Goal: Transaction & Acquisition: Purchase product/service

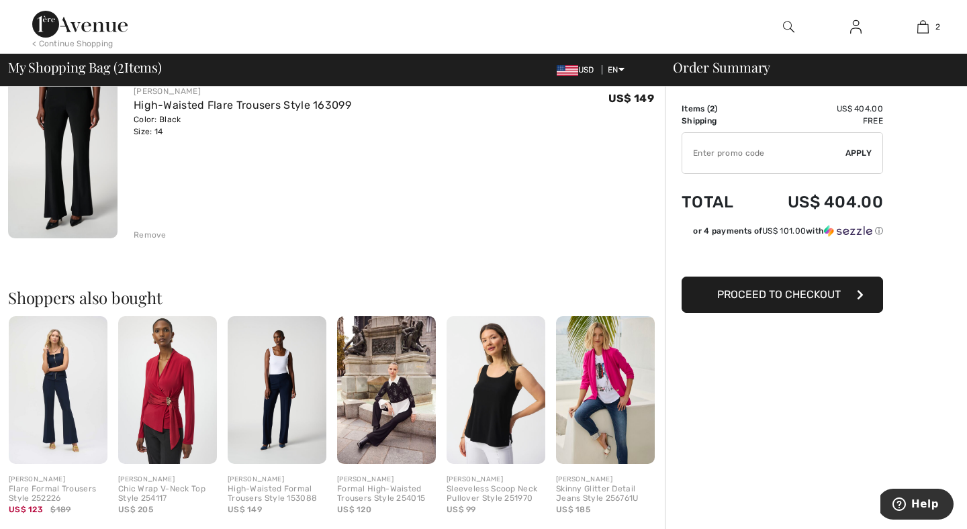
scroll to position [307, 0]
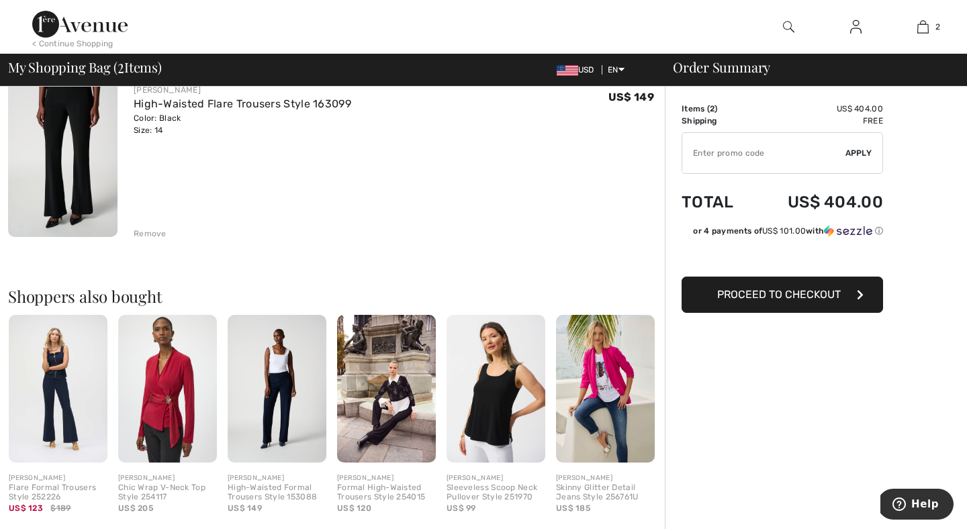
click at [37, 414] on img at bounding box center [58, 389] width 99 height 148
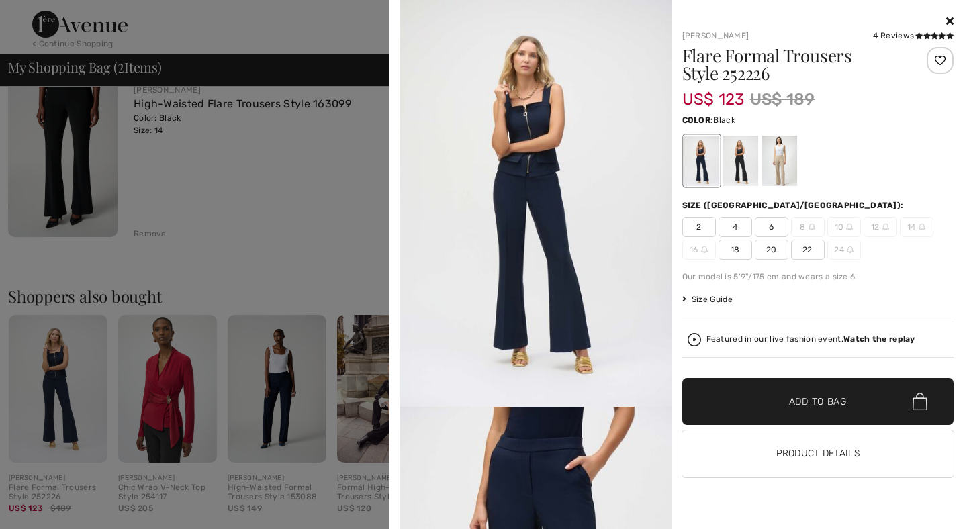
click at [737, 183] on div at bounding box center [739, 161] width 35 height 50
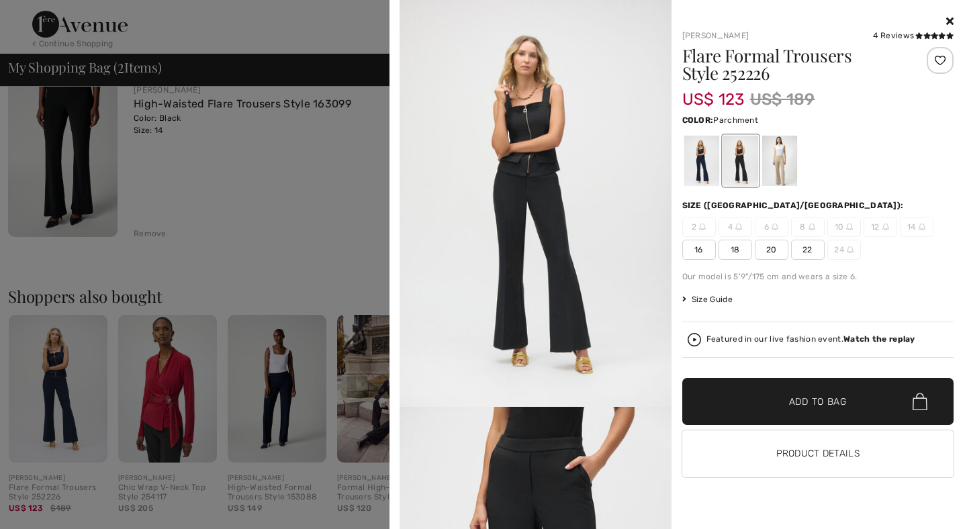
click at [788, 176] on div at bounding box center [778, 161] width 35 height 50
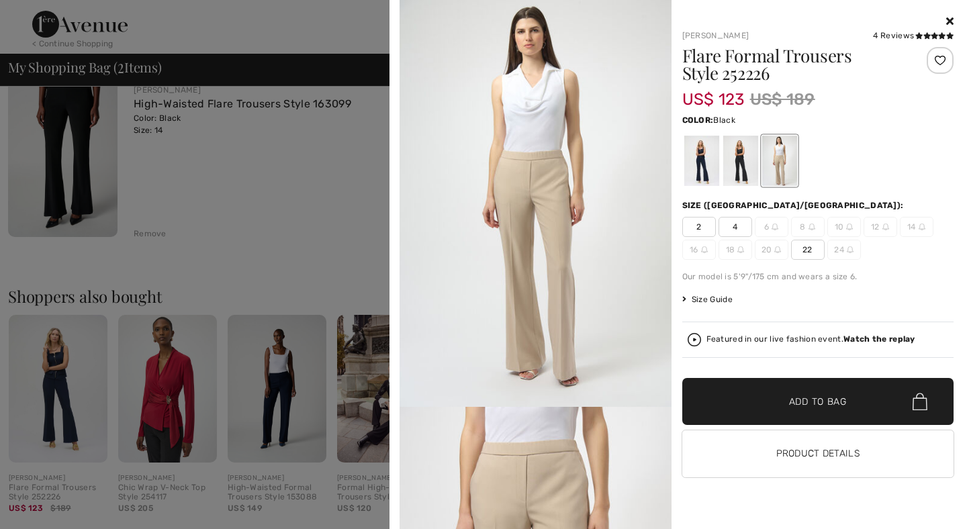
click at [745, 178] on div at bounding box center [739, 161] width 35 height 50
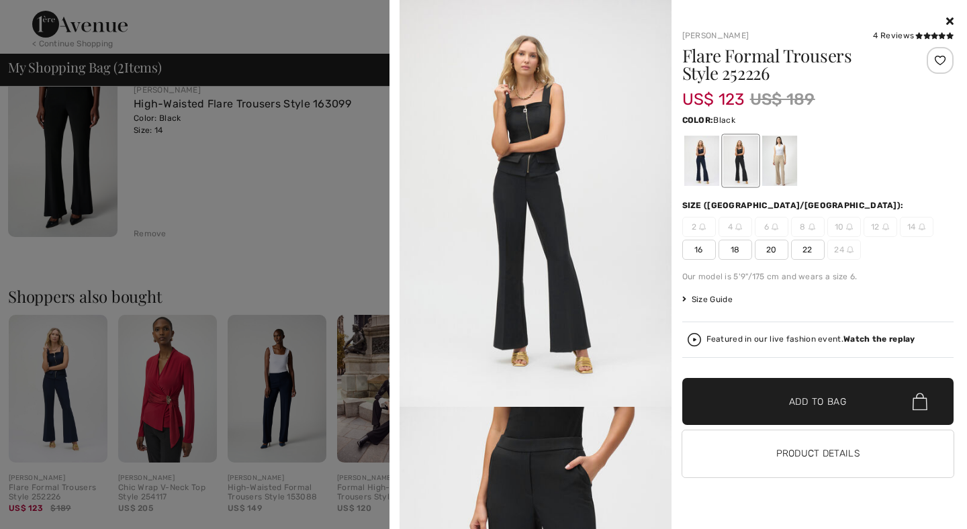
click at [322, 191] on div at bounding box center [483, 264] width 967 height 529
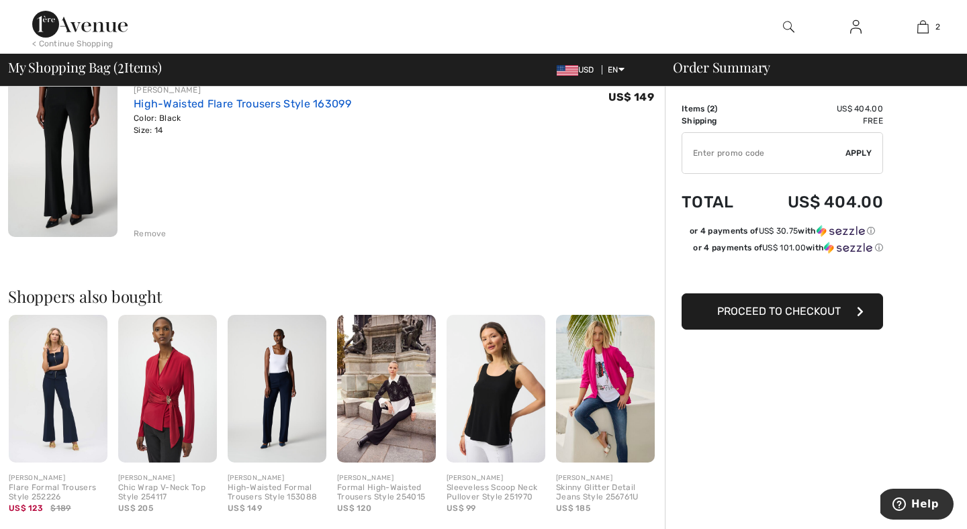
click at [279, 105] on link "High-Waisted Flare Trousers Style 163099" at bounding box center [243, 103] width 218 height 13
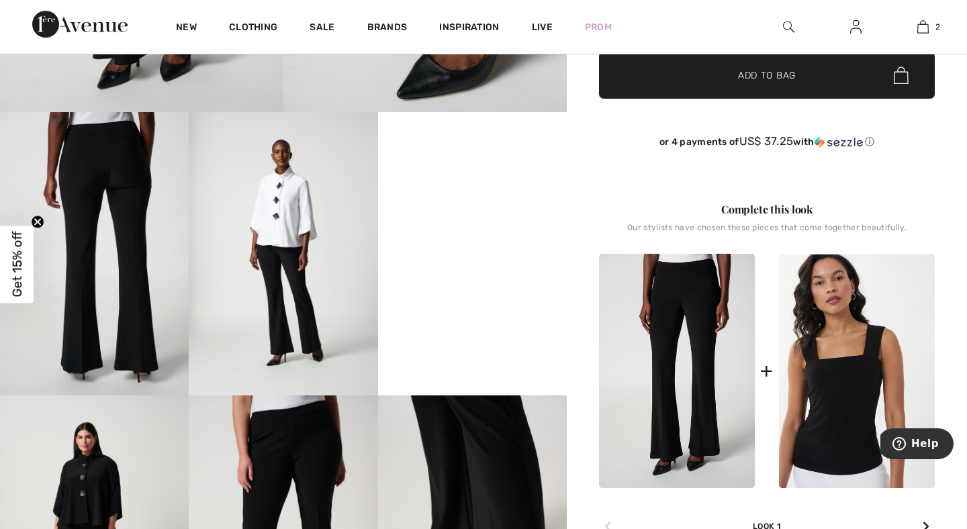
scroll to position [383, 0]
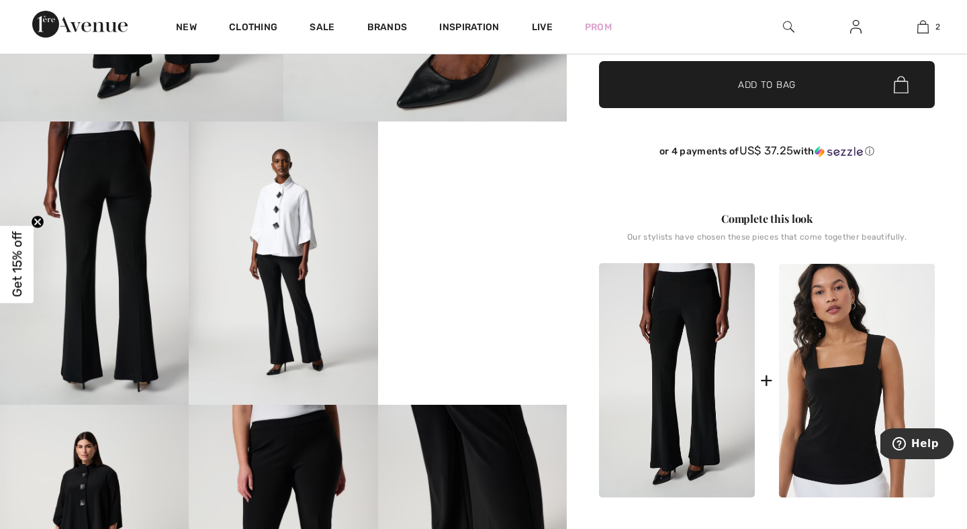
click at [478, 216] on video "Your browser does not support the video tag." at bounding box center [472, 169] width 189 height 95
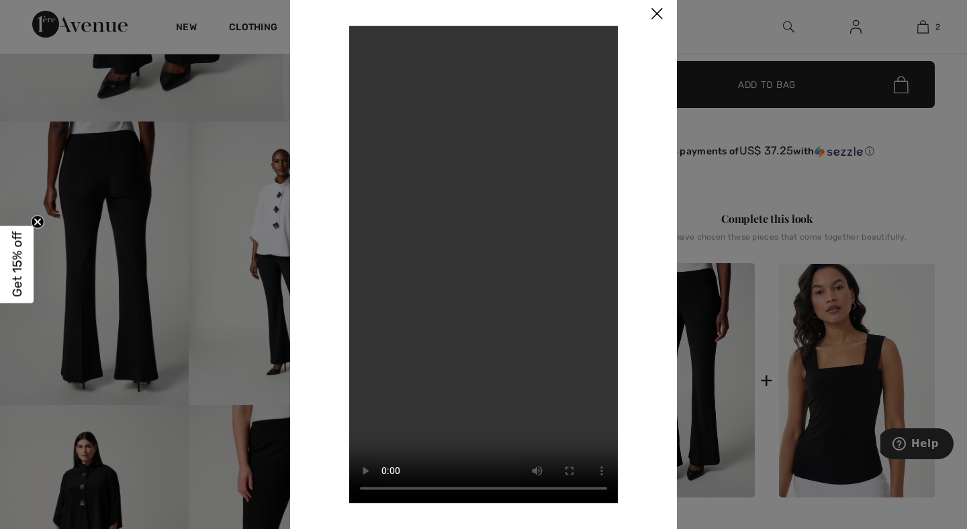
click at [651, 16] on img at bounding box center [656, 14] width 40 height 42
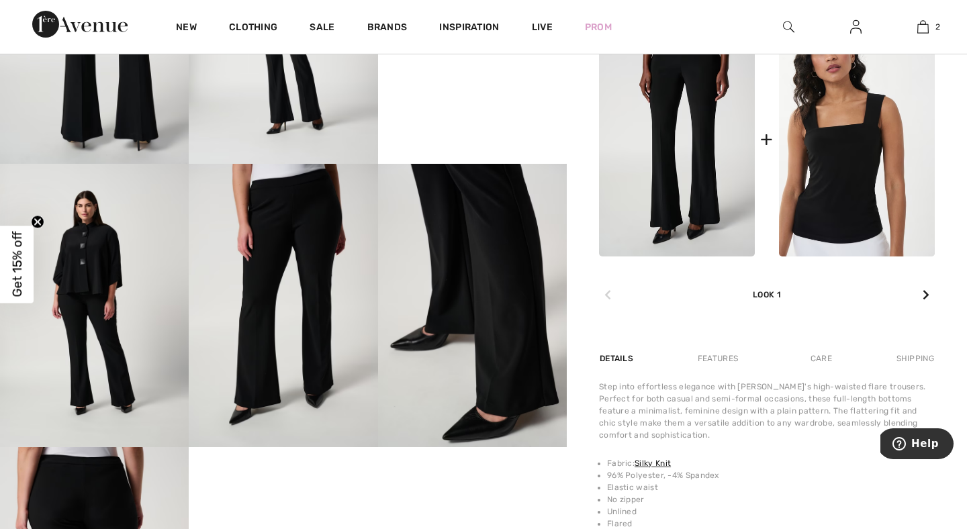
scroll to position [624, 0]
click at [305, 208] on img at bounding box center [283, 305] width 189 height 283
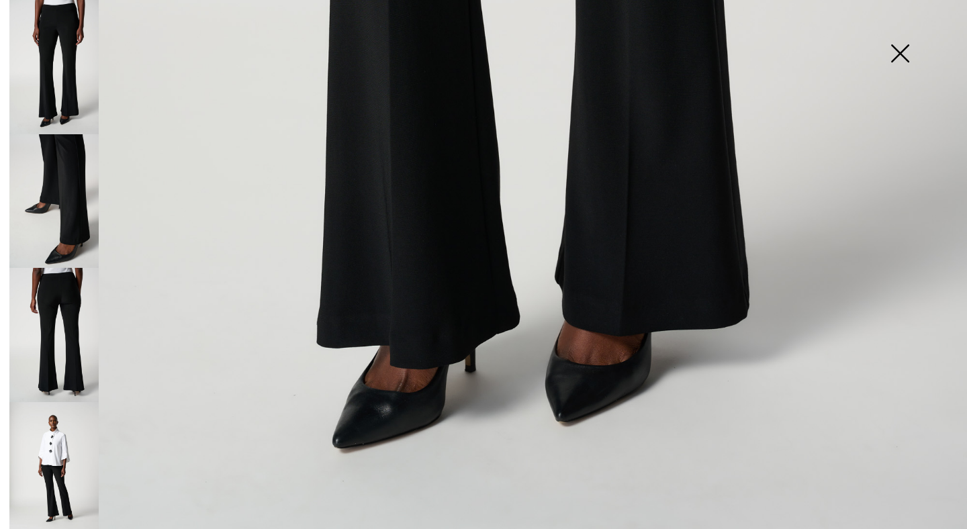
scroll to position [921, 0]
click at [78, 346] on img at bounding box center [53, 335] width 89 height 134
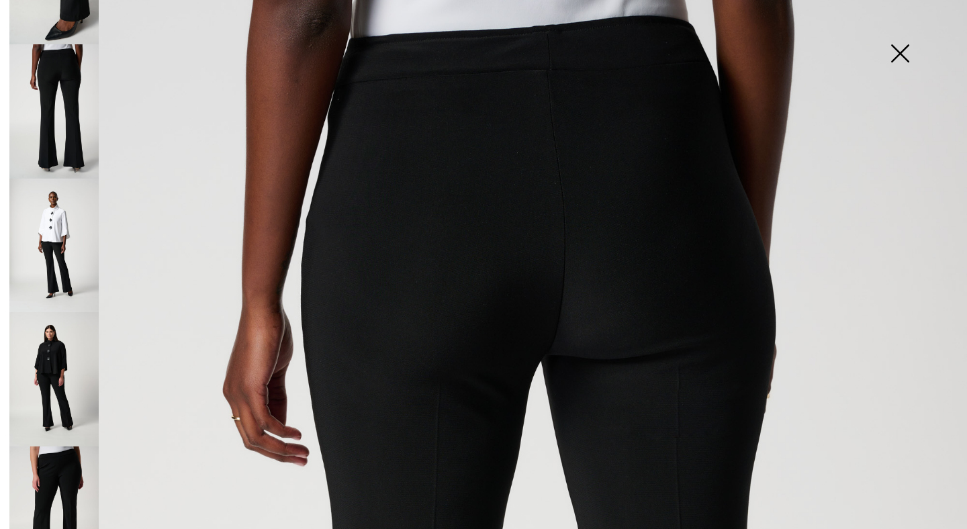
scroll to position [226, 0]
click at [60, 358] on img at bounding box center [53, 377] width 89 height 134
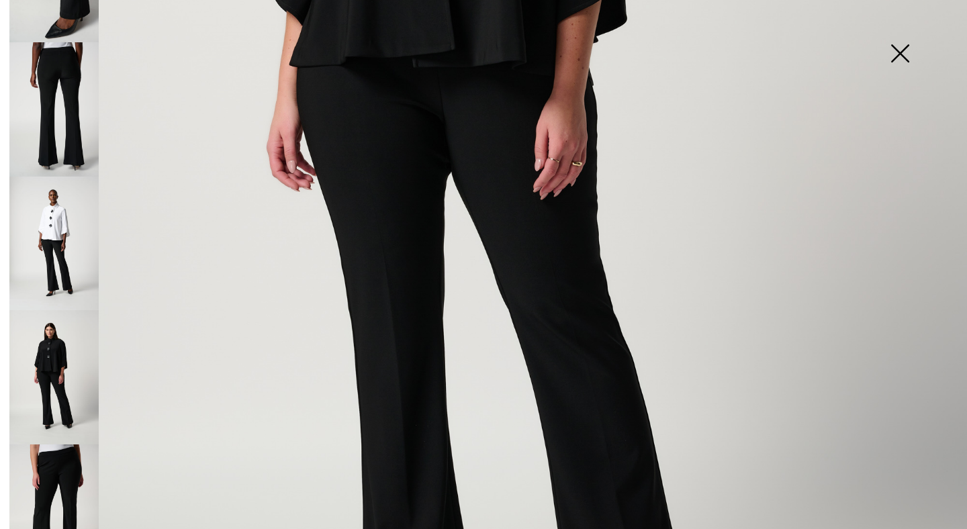
scroll to position [601, 0]
click at [64, 468] on img at bounding box center [53, 511] width 89 height 134
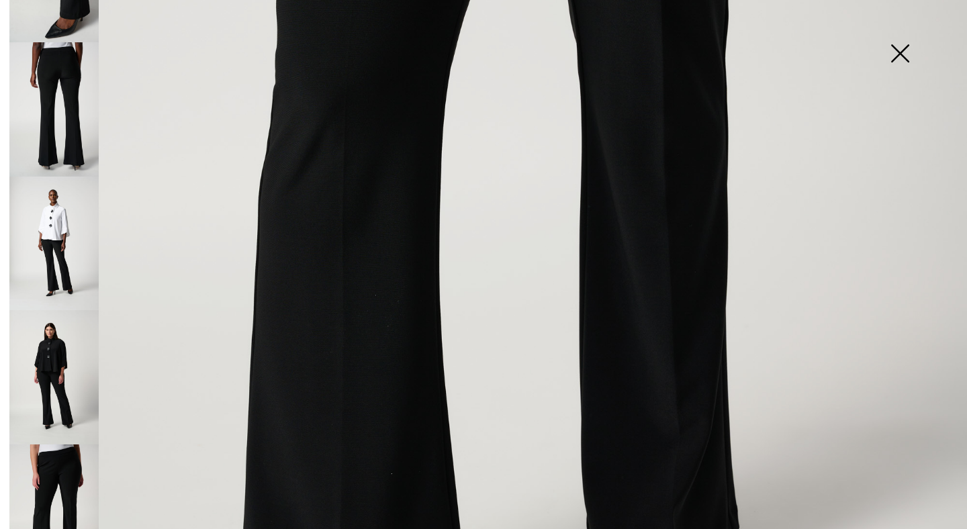
click at [902, 55] on img at bounding box center [899, 54] width 67 height 69
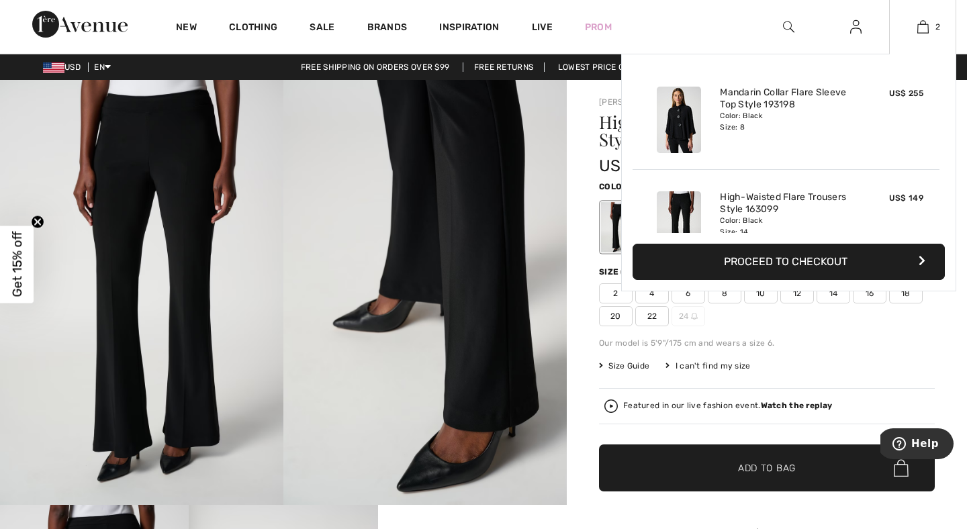
scroll to position [0, 0]
click at [931, 19] on link "2" at bounding box center [923, 27] width 66 height 16
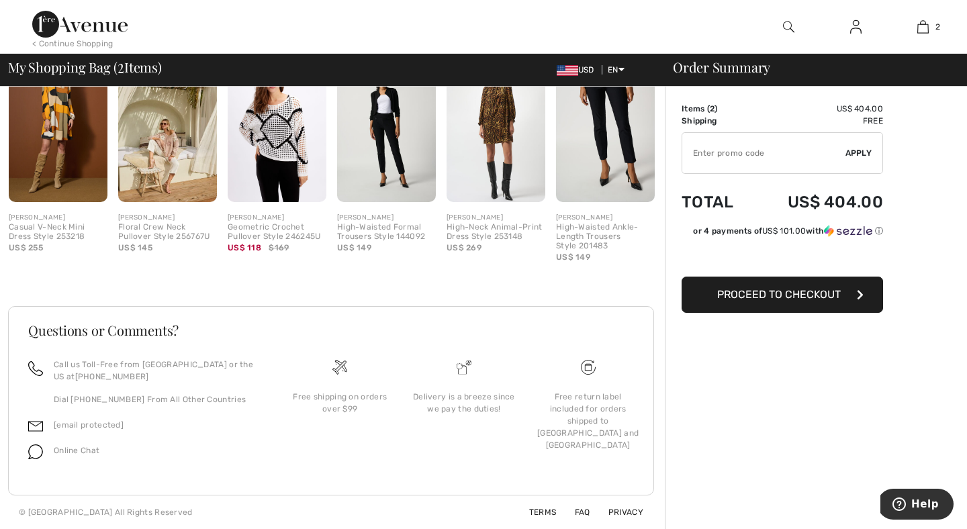
scroll to position [565, 0]
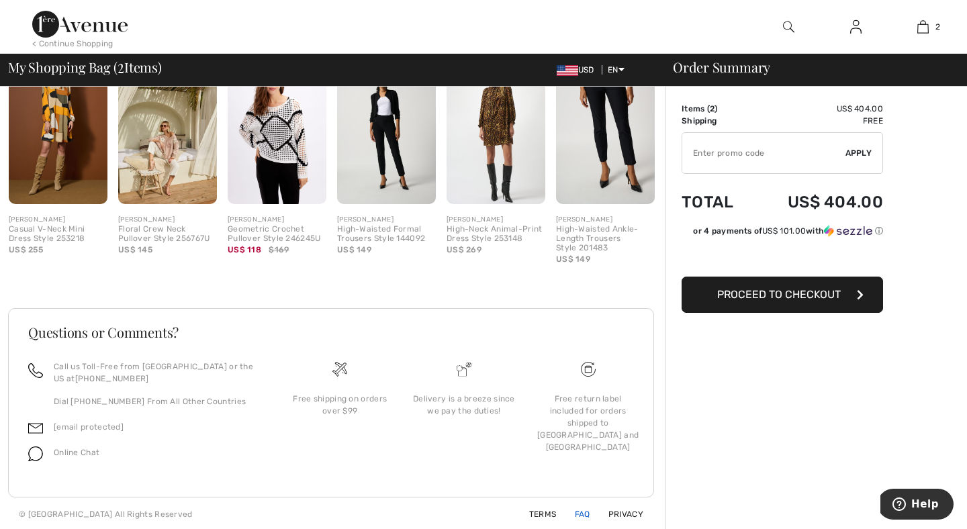
click at [581, 516] on link "FAQ" at bounding box center [575, 514] width 32 height 9
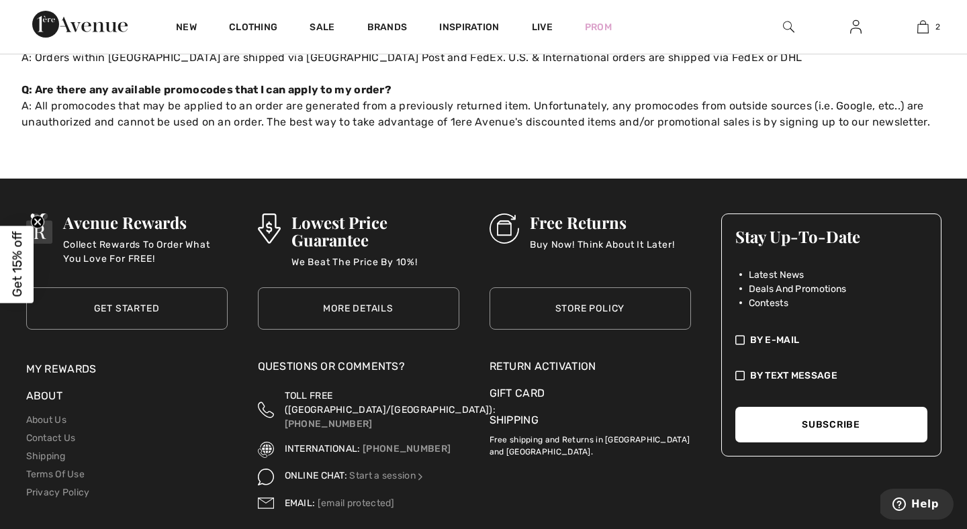
scroll to position [849, 0]
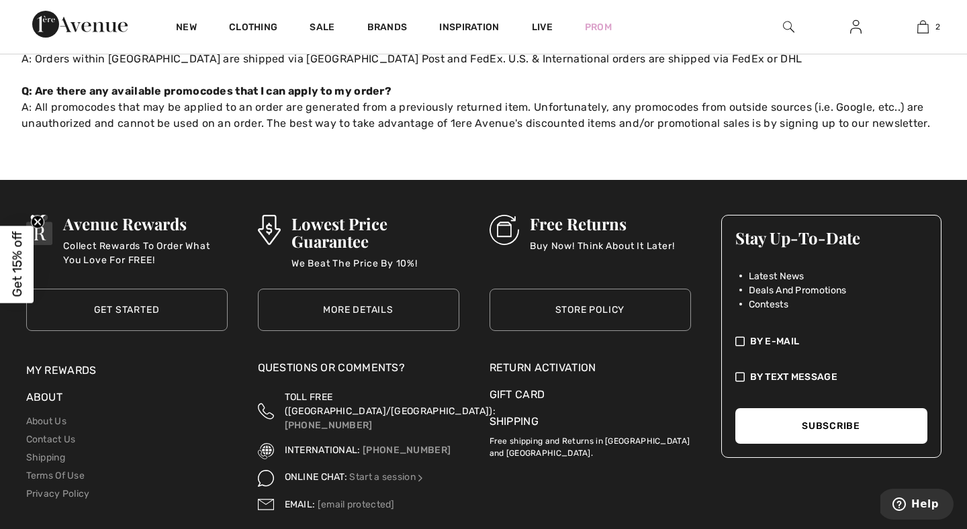
click at [23, 275] on span "Get 15% off" at bounding box center [16, 265] width 15 height 66
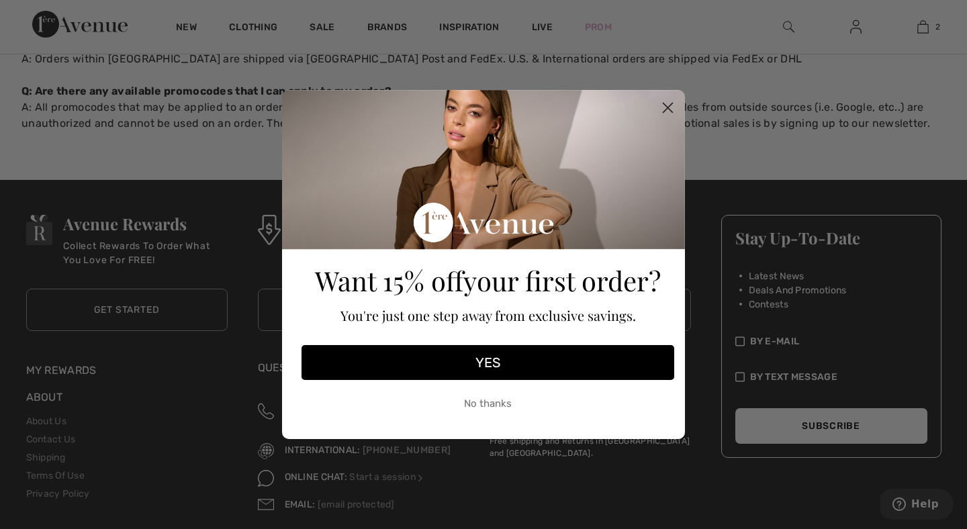
click at [453, 359] on button "YES" at bounding box center [487, 362] width 373 height 35
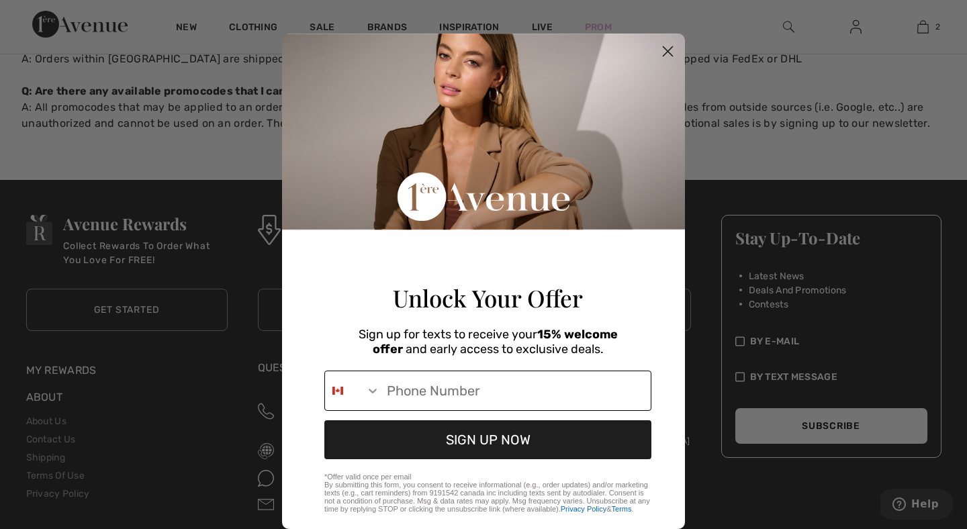
click at [374, 394] on icon "Search Countries" at bounding box center [373, 391] width 8 height 5
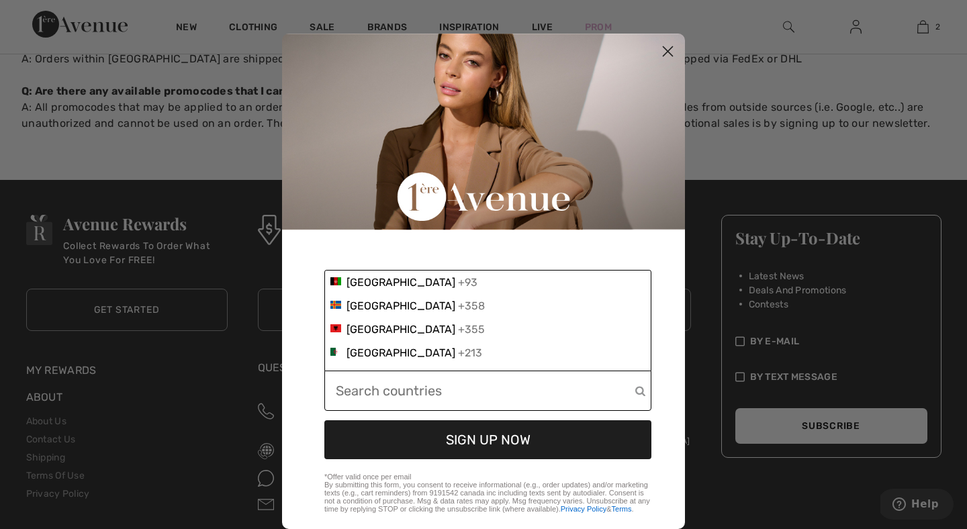
click at [374, 401] on input "Phone Number" at bounding box center [485, 390] width 299 height 39
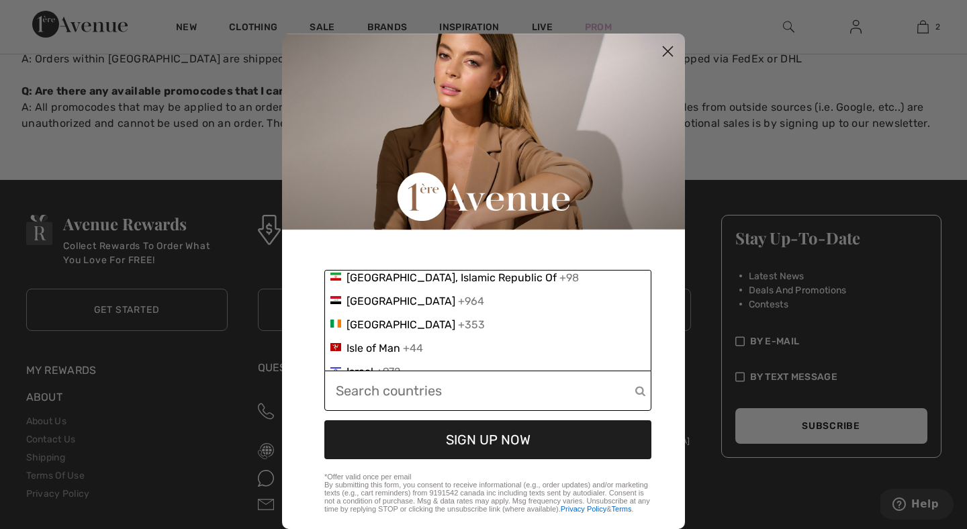
scroll to position [2674, 0]
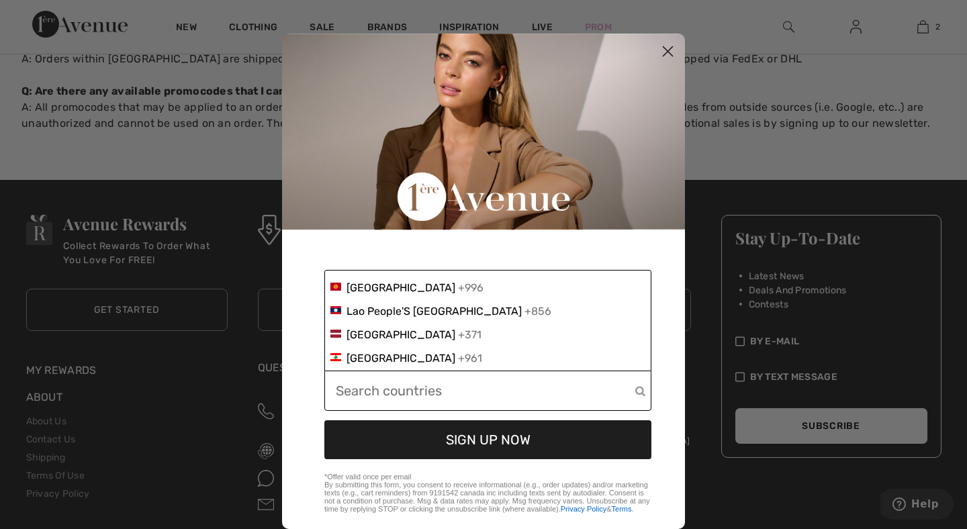
click at [668, 50] on circle "Close dialog" at bounding box center [668, 51] width 22 height 22
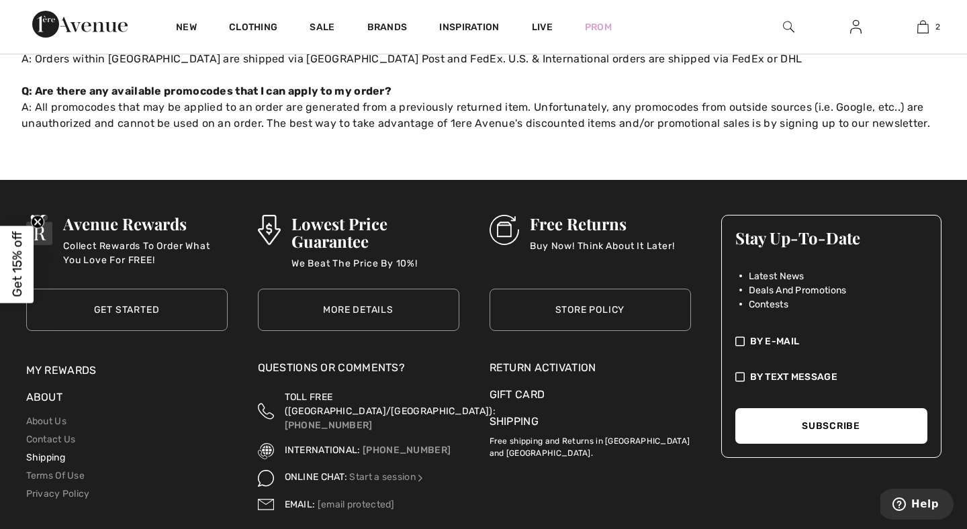
click at [45, 461] on link "Shipping" at bounding box center [45, 457] width 39 height 11
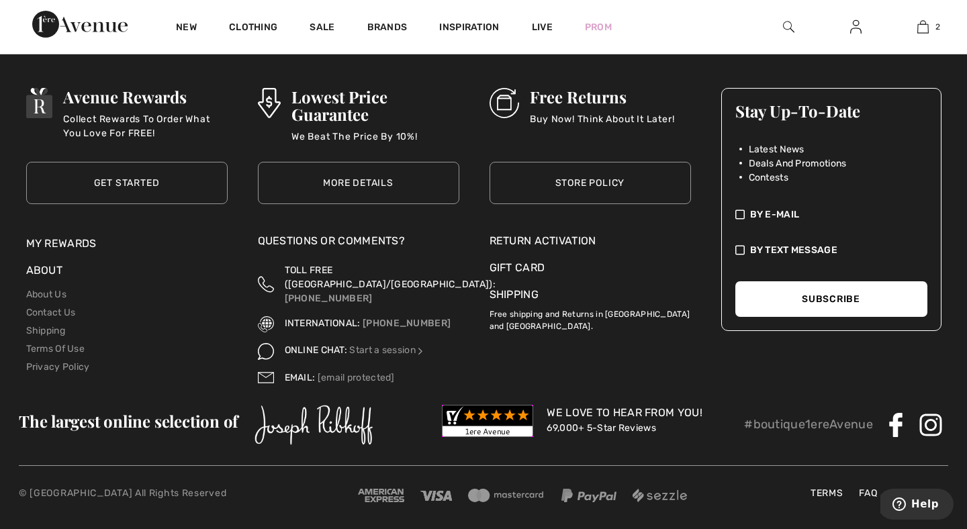
scroll to position [374, 0]
click at [588, 181] on link "Store Policy" at bounding box center [589, 183] width 201 height 42
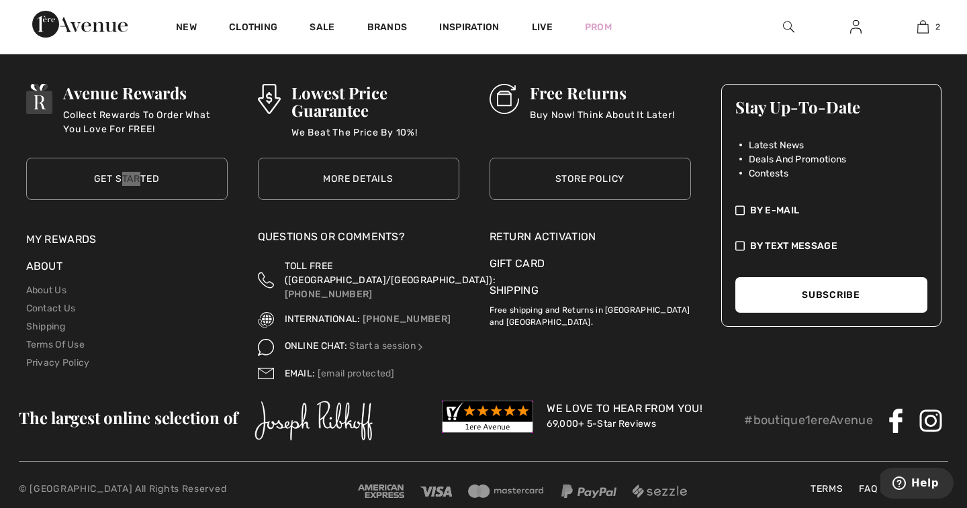
scroll to position [1503, 0]
click at [57, 336] on li "Terms Of Use" at bounding box center [126, 345] width 201 height 18
click at [56, 340] on link "Terms Of Use" at bounding box center [55, 345] width 59 height 11
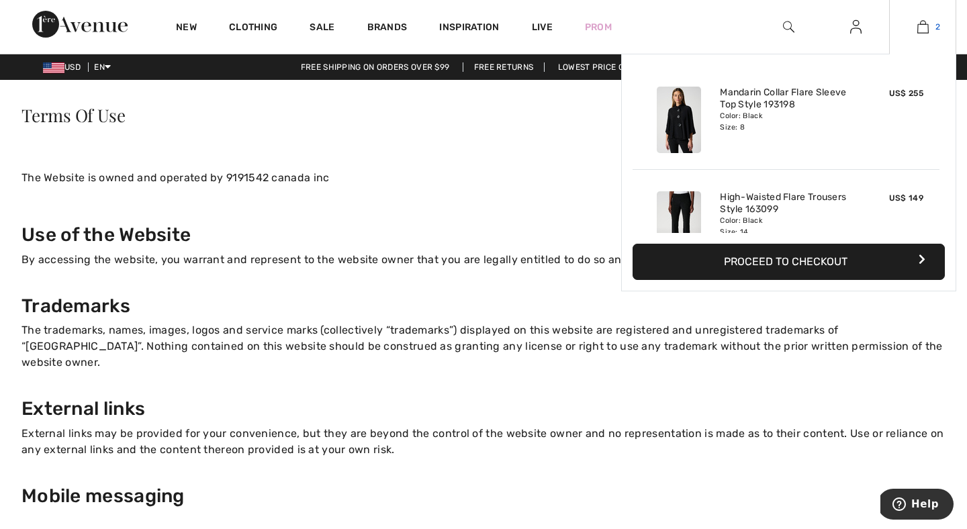
click at [930, 26] on link "2" at bounding box center [923, 27] width 66 height 16
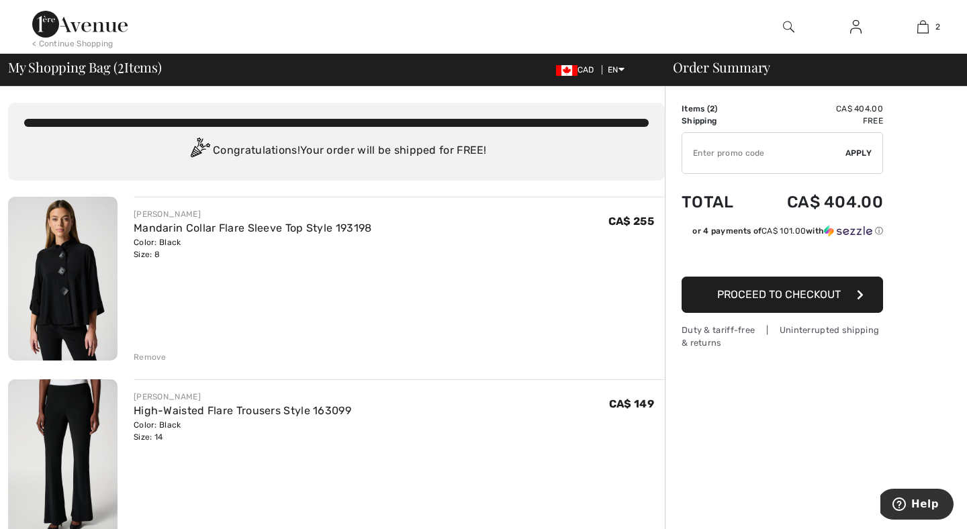
click at [213, 230] on link "Mandarin Collar Flare Sleeve Top Style 193198" at bounding box center [253, 228] width 238 height 13
click at [73, 234] on img at bounding box center [62, 279] width 109 height 164
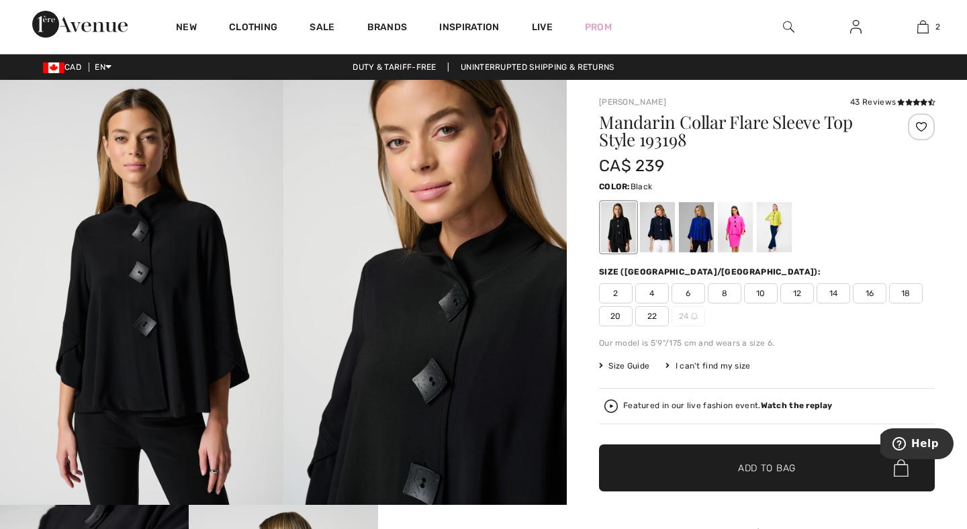
click at [58, 70] on img at bounding box center [53, 67] width 21 height 11
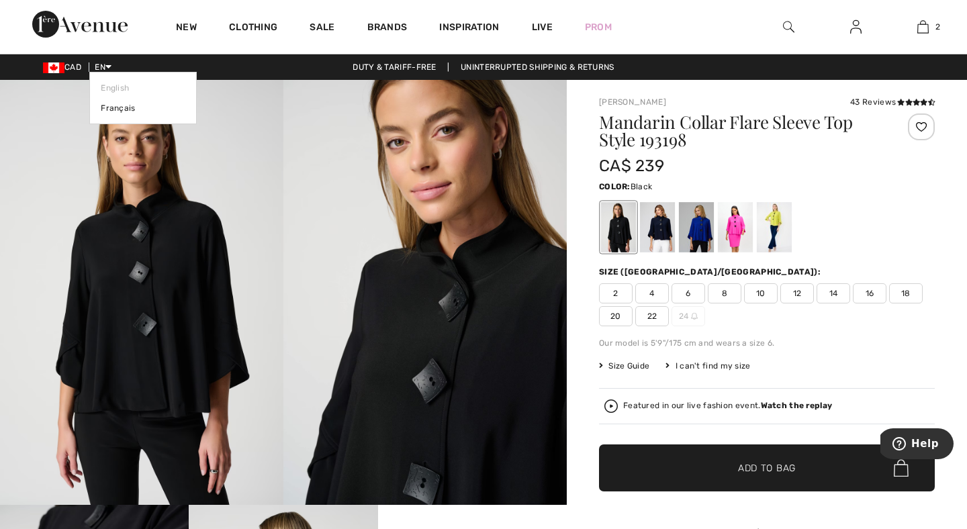
click at [122, 82] on link "English" at bounding box center [143, 88] width 85 height 20
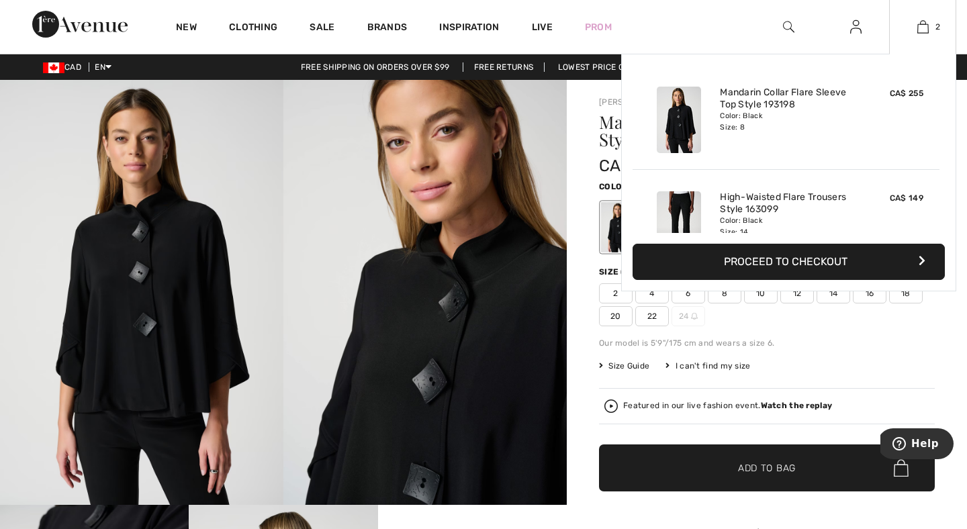
click at [779, 254] on button "Proceed to Checkout" at bounding box center [788, 262] width 312 height 36
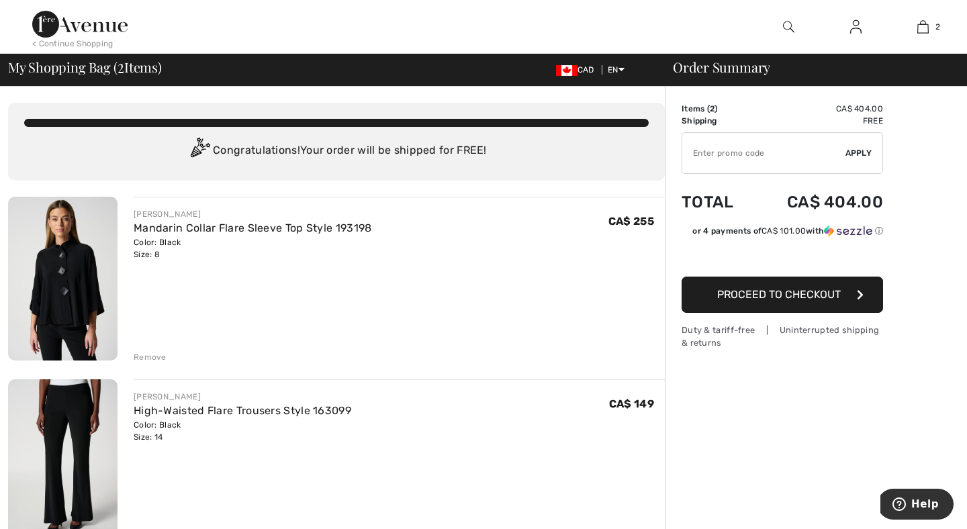
click at [769, 297] on span "Proceed to Checkout" at bounding box center [779, 294] width 124 height 13
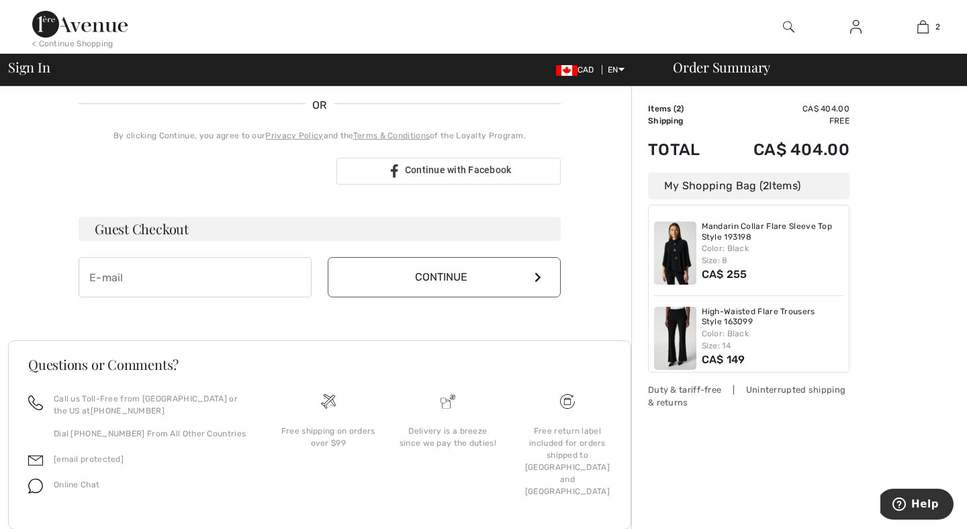
scroll to position [293, 0]
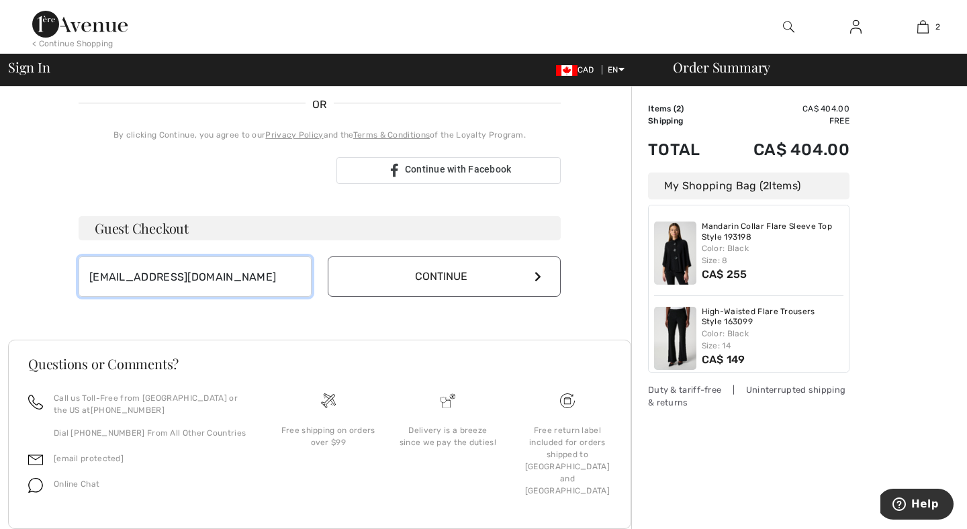
type input "maja.taskovic@gmail.com"
click at [422, 282] on button "Continue" at bounding box center [444, 276] width 233 height 40
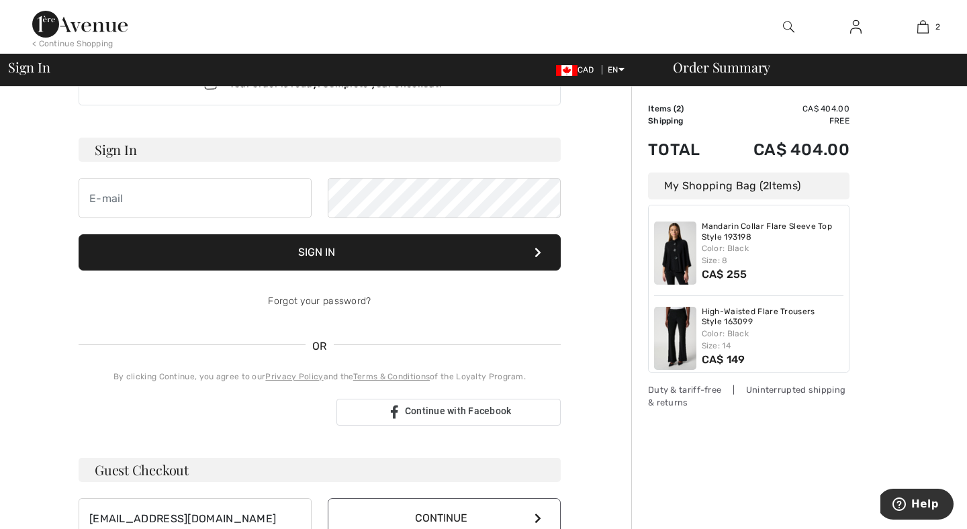
scroll to position [41, 0]
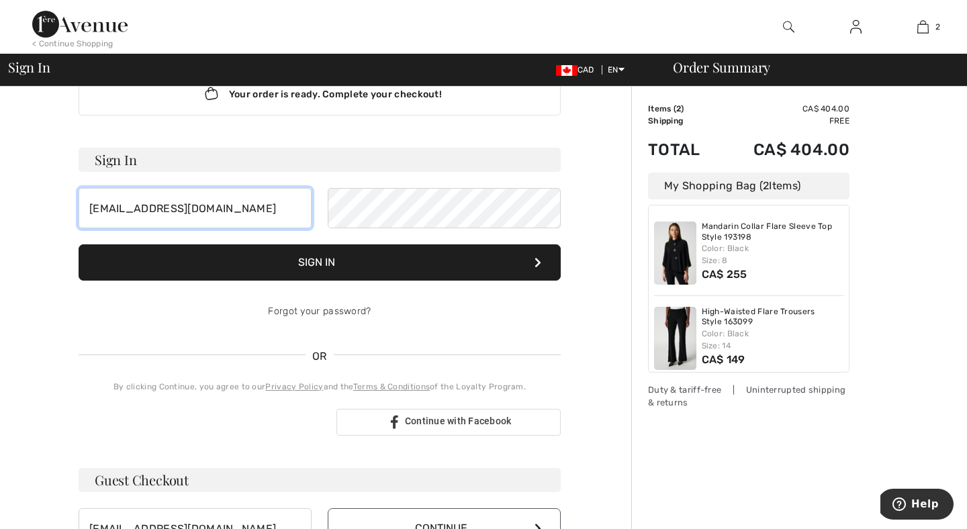
type input "maja.taskovic@gmail.com"
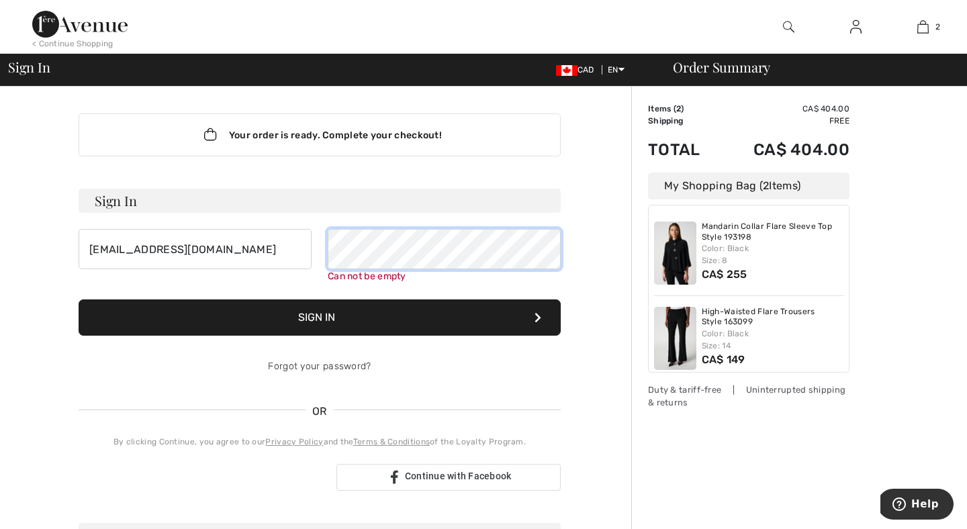
scroll to position [0, 0]
click at [42, 24] on img at bounding box center [79, 24] width 95 height 27
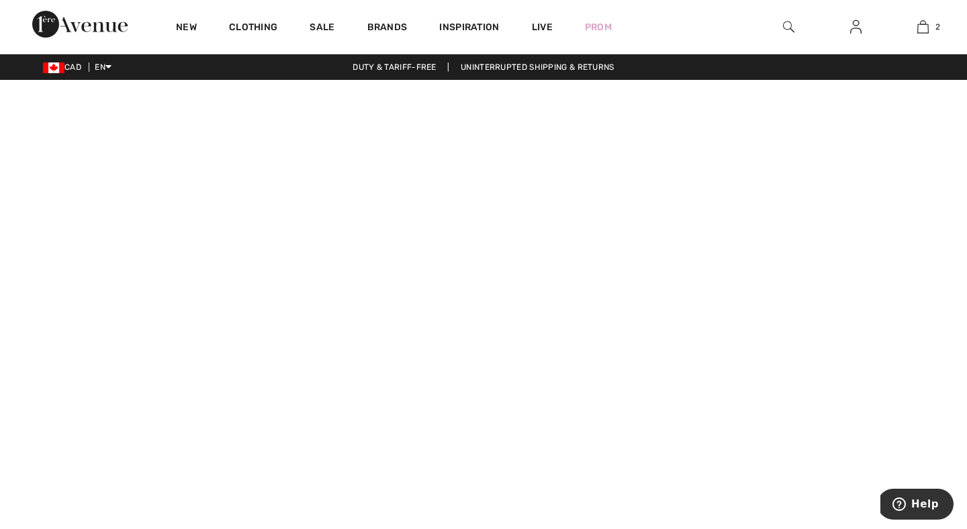
click at [57, 63] on img at bounding box center [53, 67] width 21 height 11
click at [115, 83] on link "English" at bounding box center [143, 88] width 85 height 20
click at [60, 233] on video at bounding box center [483, 321] width 967 height 483
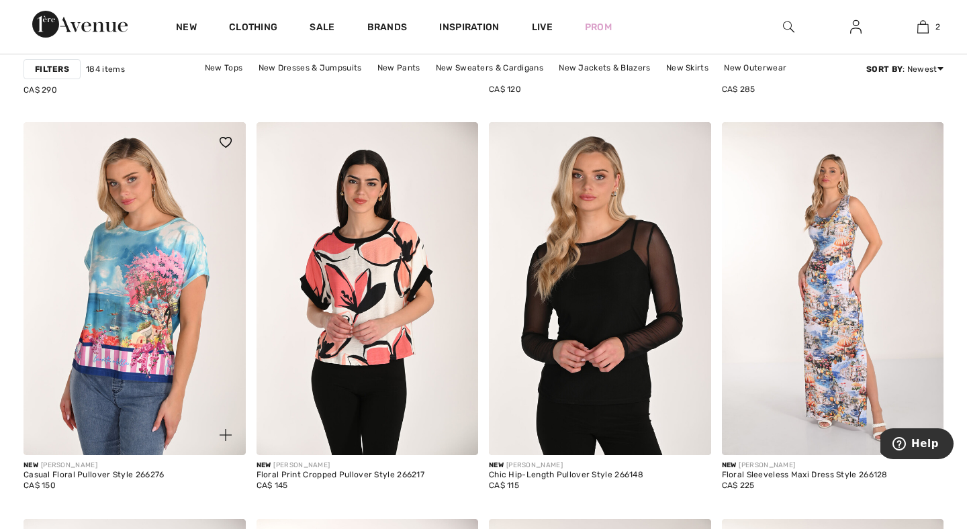
scroll to position [4306, 0]
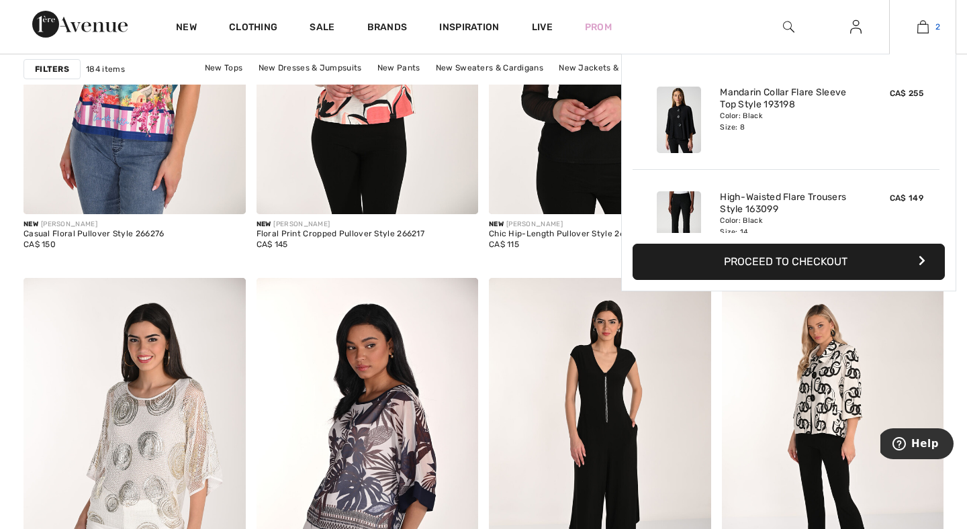
click at [927, 30] on img at bounding box center [922, 27] width 11 height 16
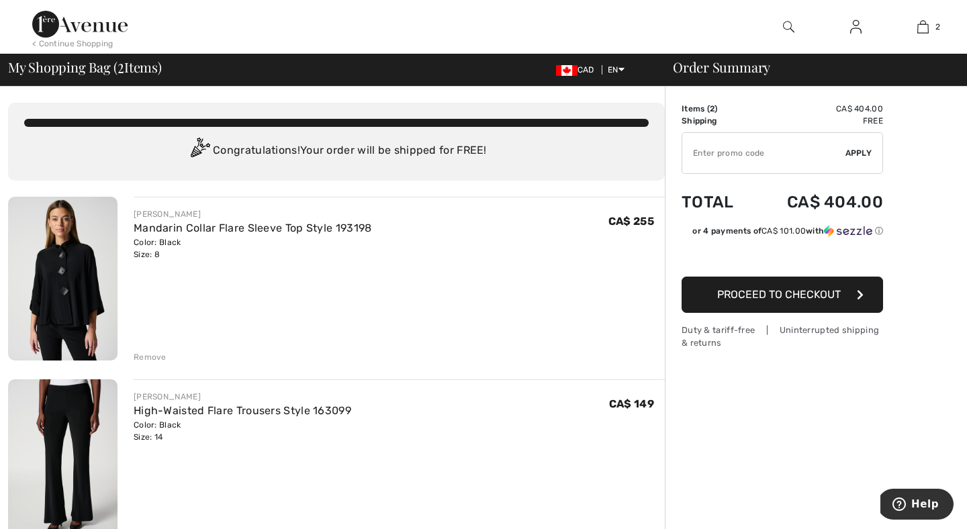
click at [744, 302] on button "Proceed to Checkout" at bounding box center [781, 295] width 201 height 36
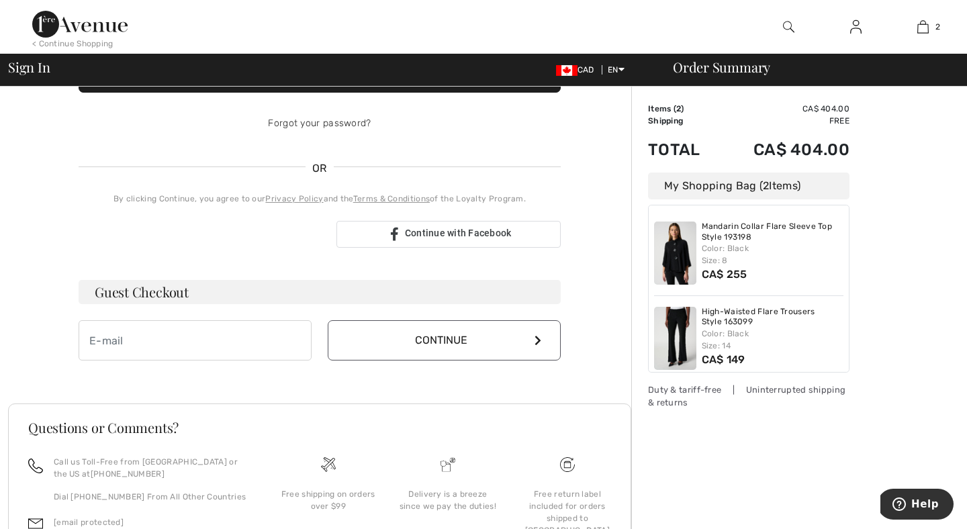
scroll to position [326, 0]
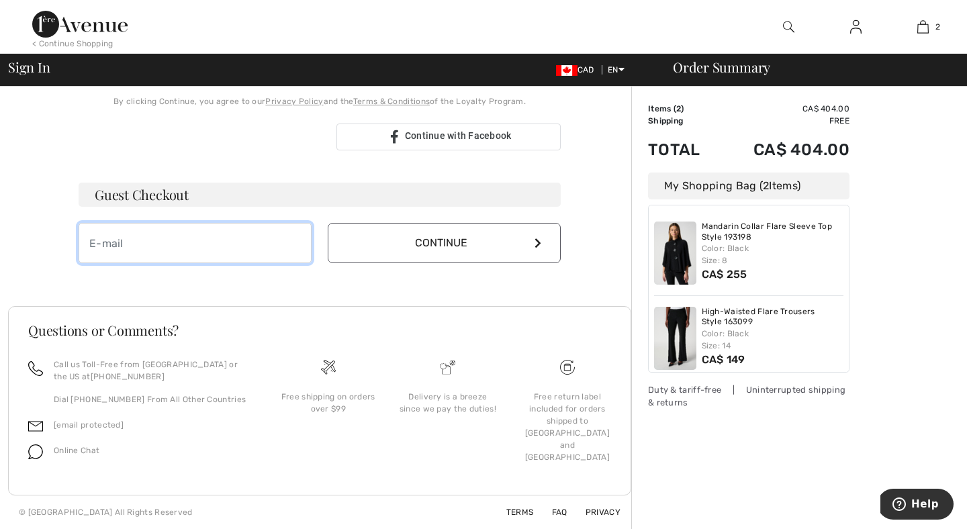
click at [271, 245] on input "email" at bounding box center [195, 243] width 233 height 40
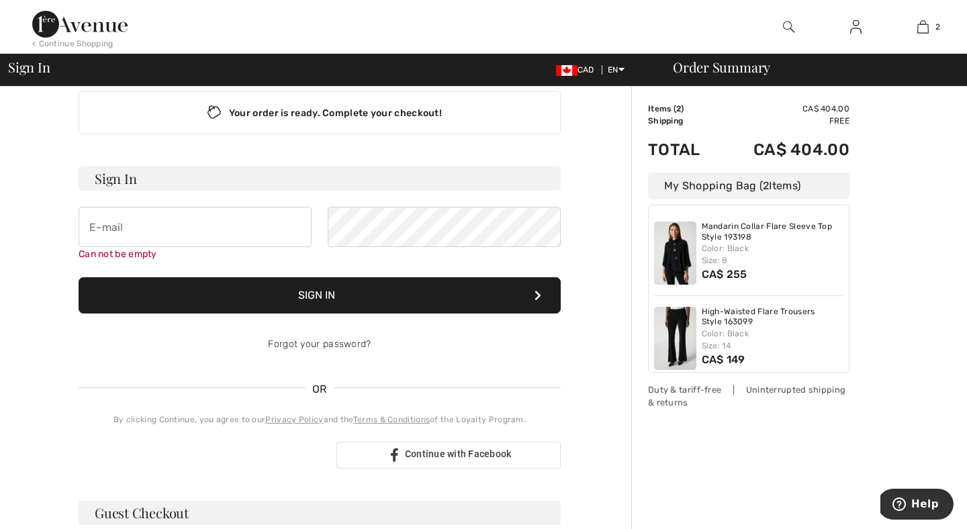
scroll to position [9, 0]
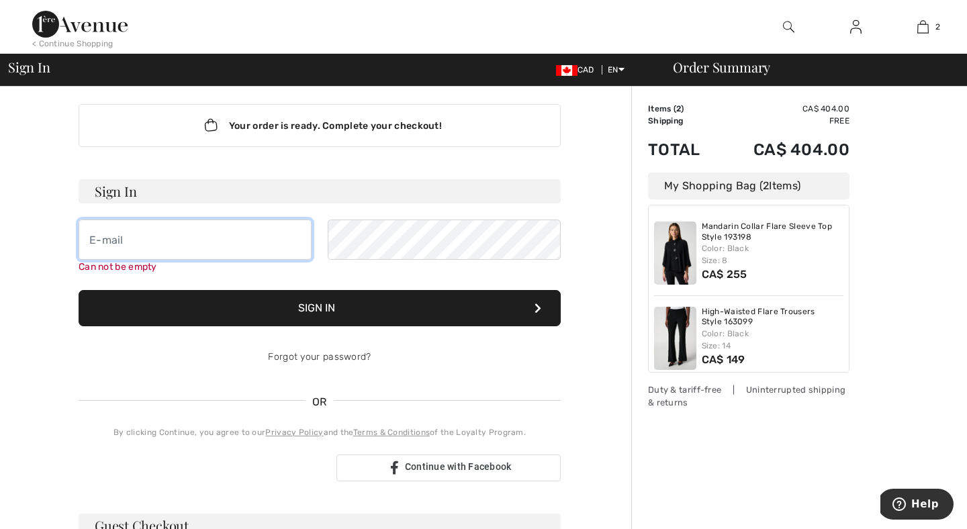
click at [181, 253] on input "email" at bounding box center [195, 240] width 233 height 40
type input "[EMAIL_ADDRESS][DOMAIN_NAME]"
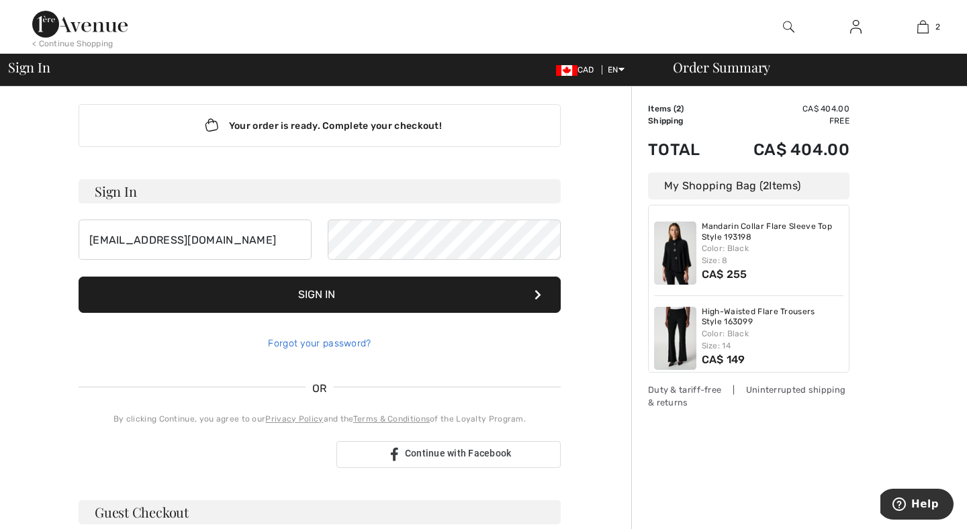
click at [279, 346] on link "Forgot your password?" at bounding box center [319, 343] width 103 height 11
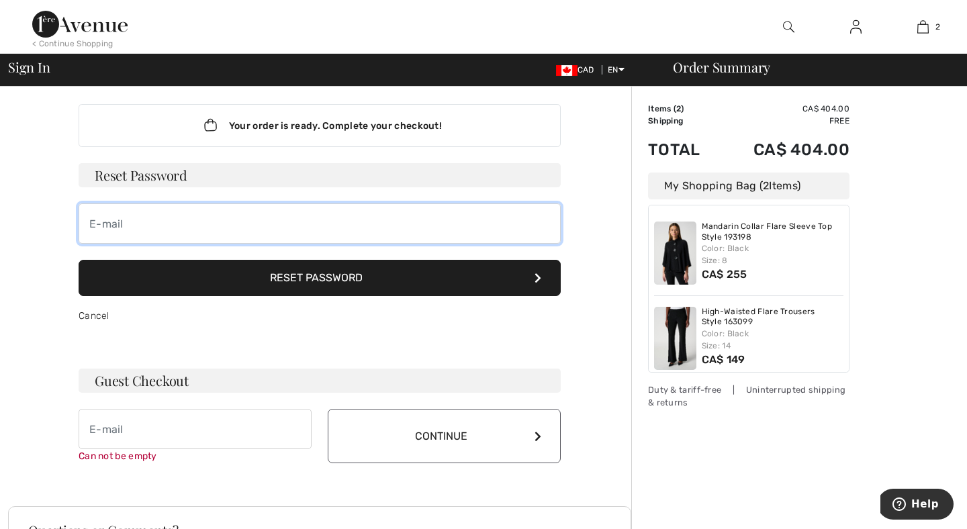
click at [181, 223] on input "email" at bounding box center [320, 223] width 482 height 40
type input "[EMAIL_ADDRESS][DOMAIN_NAME]"
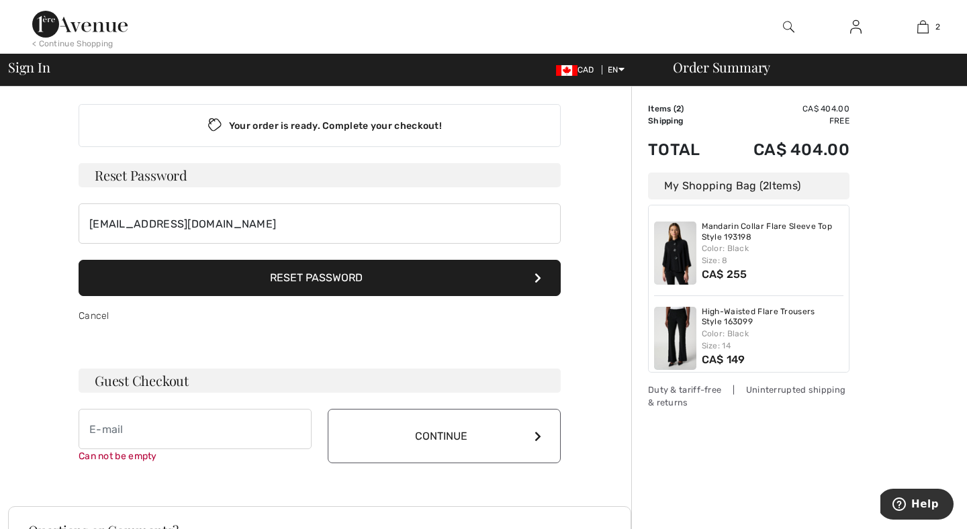
click at [305, 283] on button "Reset Password" at bounding box center [320, 278] width 482 height 36
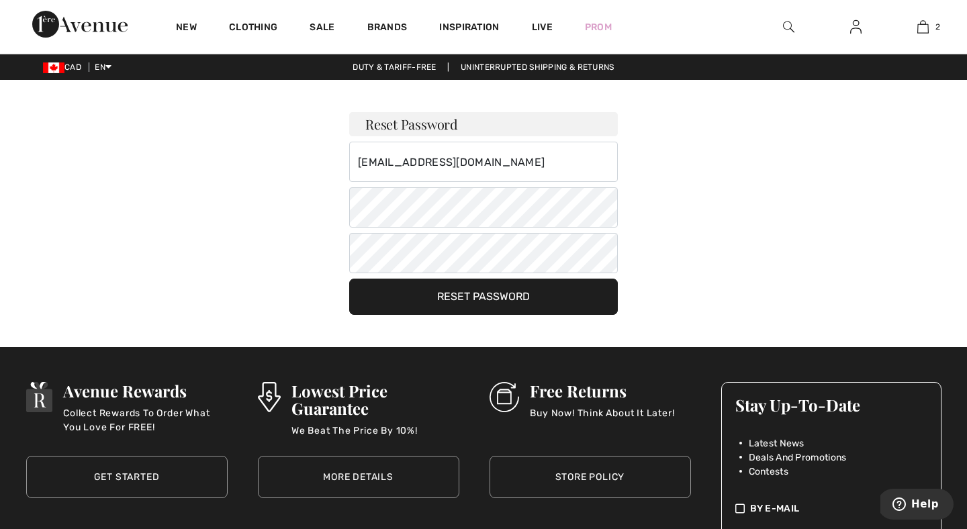
click at [534, 293] on button "Reset Password" at bounding box center [483, 297] width 269 height 36
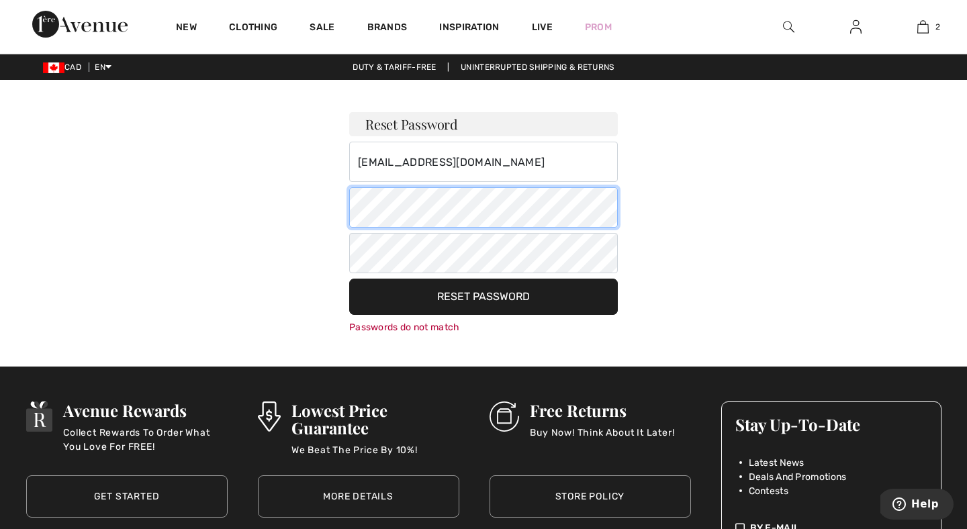
click at [310, 207] on div "Reset Password maja.taskovic@gmail.com Your password must: include both lower a…" at bounding box center [483, 207] width 940 height 254
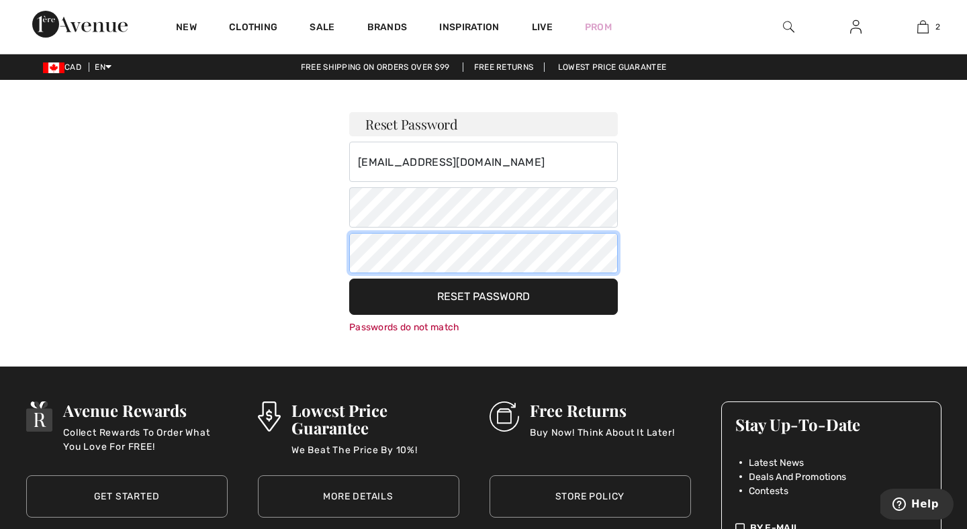
click at [310, 240] on div "Reset Password maja.taskovic@gmail.com Your password must: include both lower a…" at bounding box center [483, 207] width 940 height 254
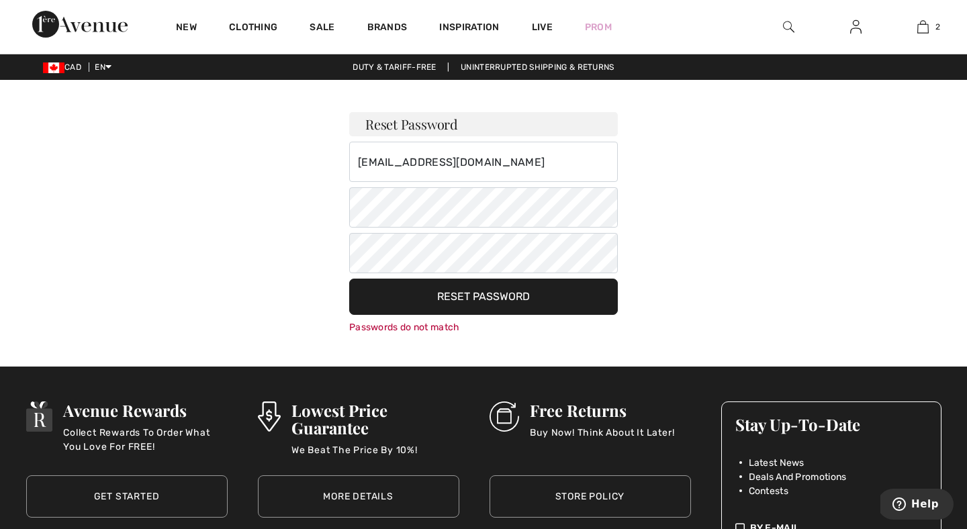
click at [393, 287] on button "Reset Password" at bounding box center [483, 297] width 269 height 36
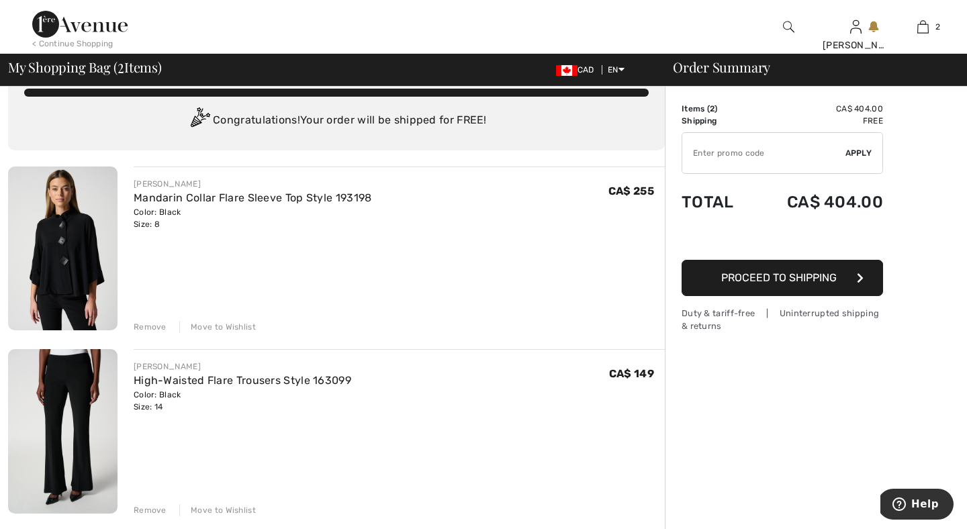
click at [767, 282] on span "Proceed to Shipping" at bounding box center [778, 277] width 115 height 13
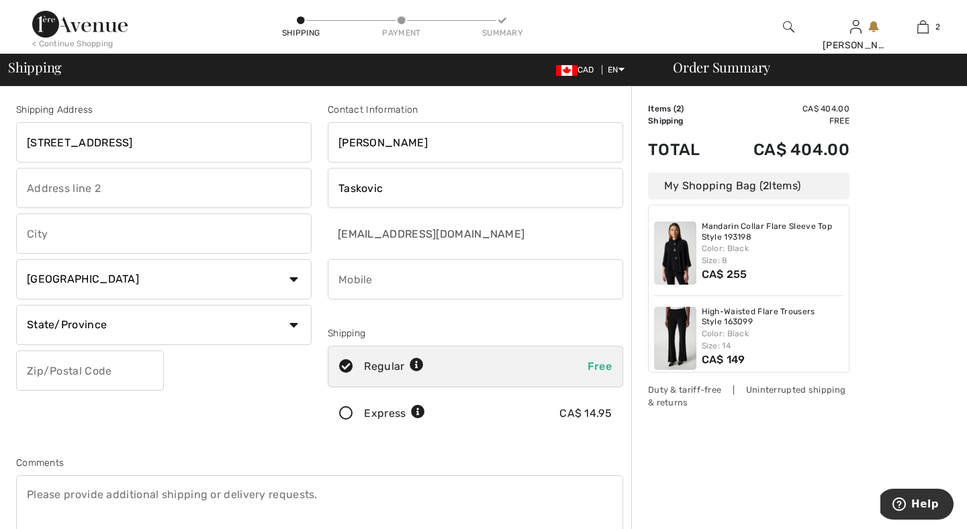
type input "80 Northgate Avenue"
type input "Berkeley"
select select "US"
select select "CA"
type input "94708"
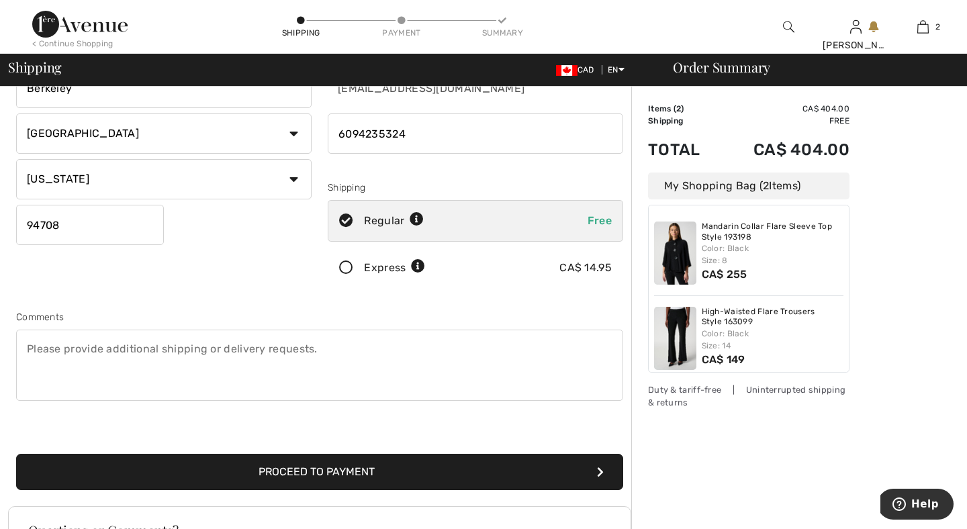
scroll to position [164, 0]
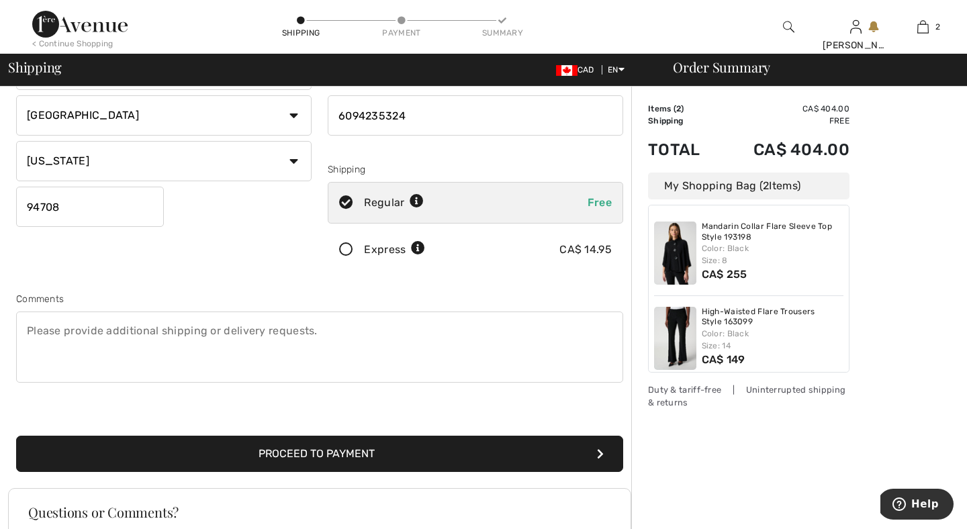
type input "6094235324"
click at [328, 458] on button "Proceed to Payment" at bounding box center [319, 454] width 607 height 36
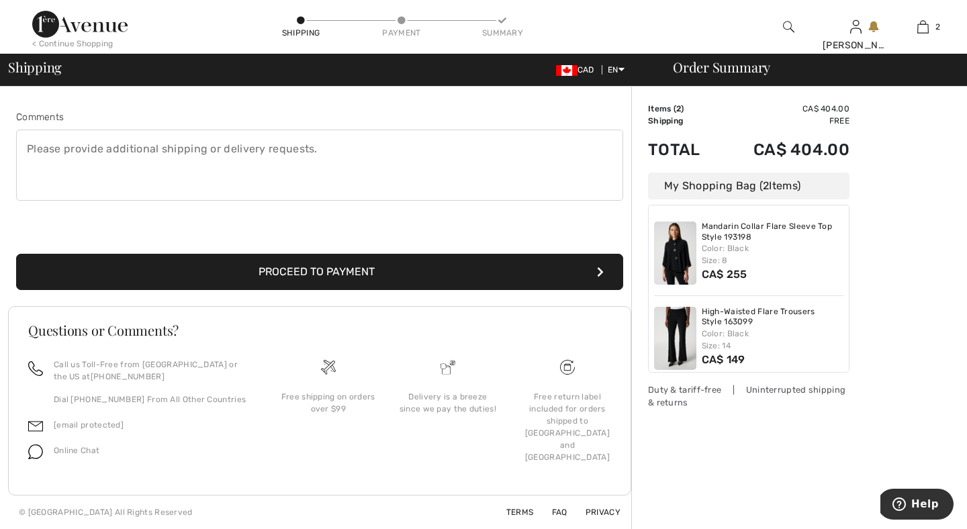
scroll to position [346, 0]
click at [258, 273] on button "Proceed to Payment" at bounding box center [319, 272] width 607 height 36
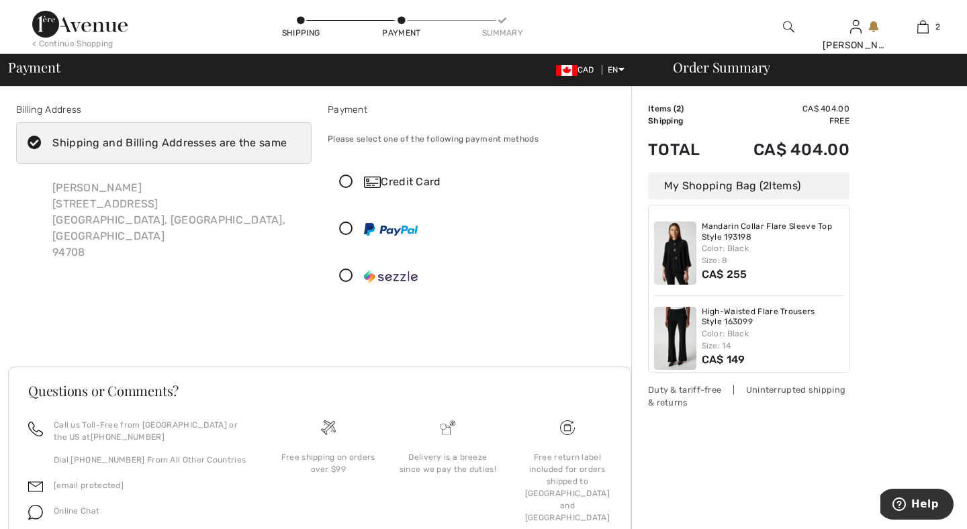
click at [350, 181] on icon at bounding box center [346, 182] width 36 height 14
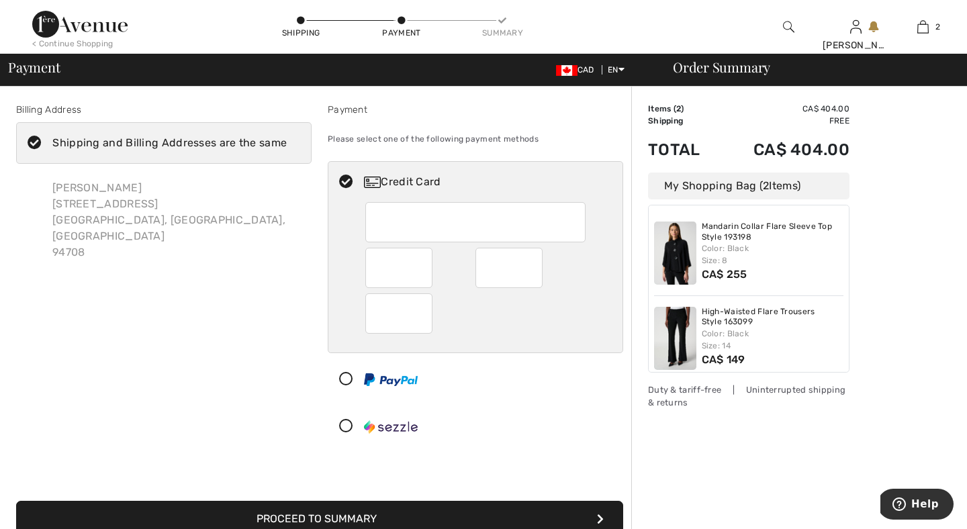
click at [38, 143] on icon at bounding box center [35, 143] width 36 height 14
click at [287, 143] on input "Shipping and Billing Addresses are the same" at bounding box center [291, 143] width 9 height 40
checkbox input "false"
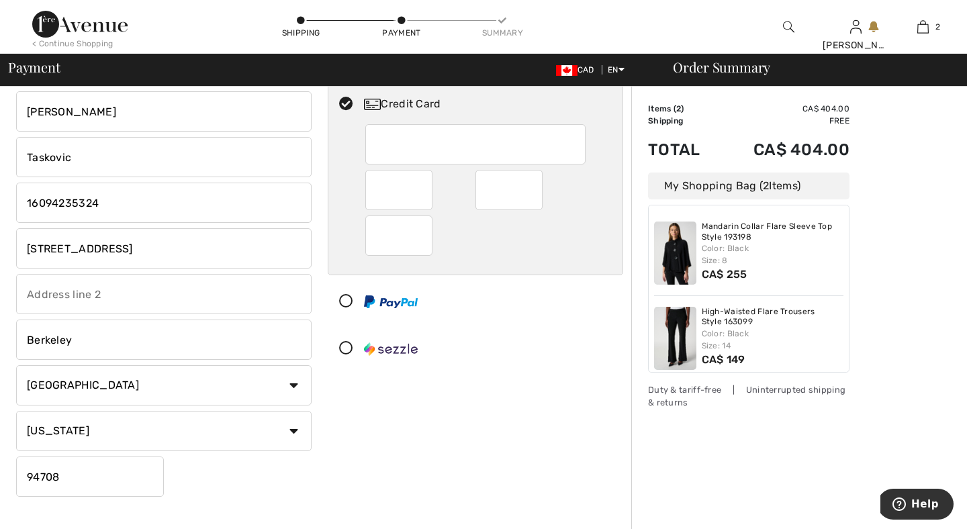
scroll to position [68, 0]
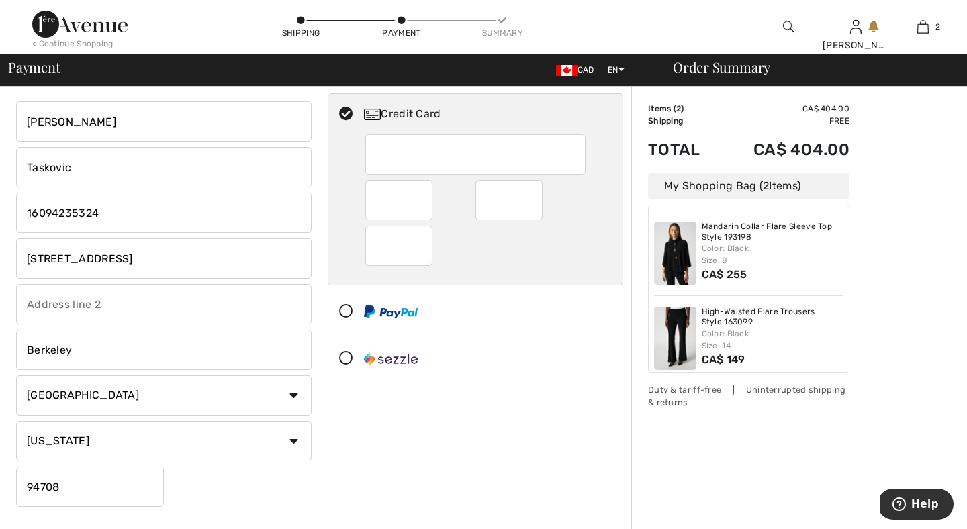
drag, startPoint x: 152, startPoint y: 257, endPoint x: 1, endPoint y: 251, distance: 151.2
type input "1074 Peachtree Walk NE"
type input "Unit B319"
drag, startPoint x: 102, startPoint y: 348, endPoint x: 16, endPoint y: 348, distance: 85.9
type input "Atlanta"
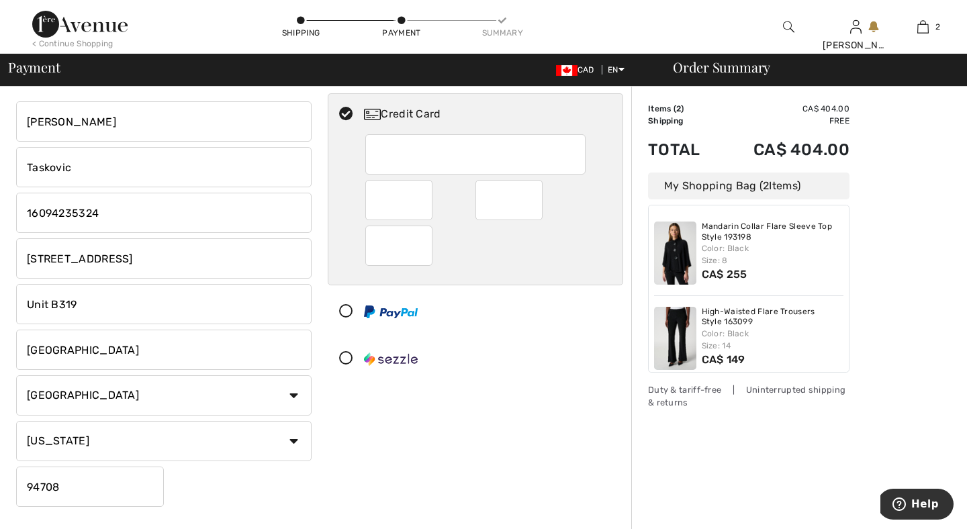
select select "GA"
drag, startPoint x: 71, startPoint y: 488, endPoint x: 1, endPoint y: 487, distance: 70.5
type input "30309"
click at [248, 489] on div "Maja Taskovic 1074 Peachtree Walk NE Unit B319 Atlanta Country Canada United St…" at bounding box center [163, 304] width 295 height 406
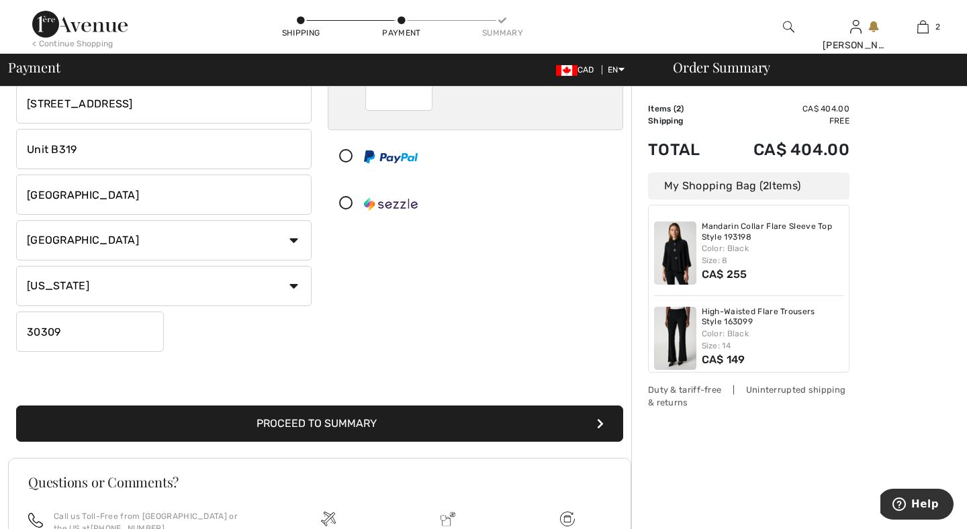
scroll to position [262, 0]
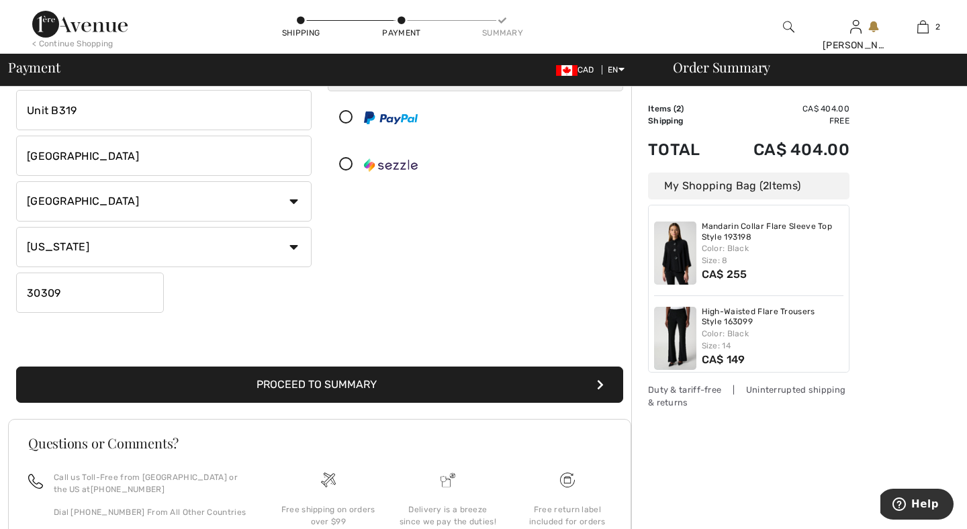
click at [310, 384] on button "Proceed to Summary" at bounding box center [319, 385] width 607 height 36
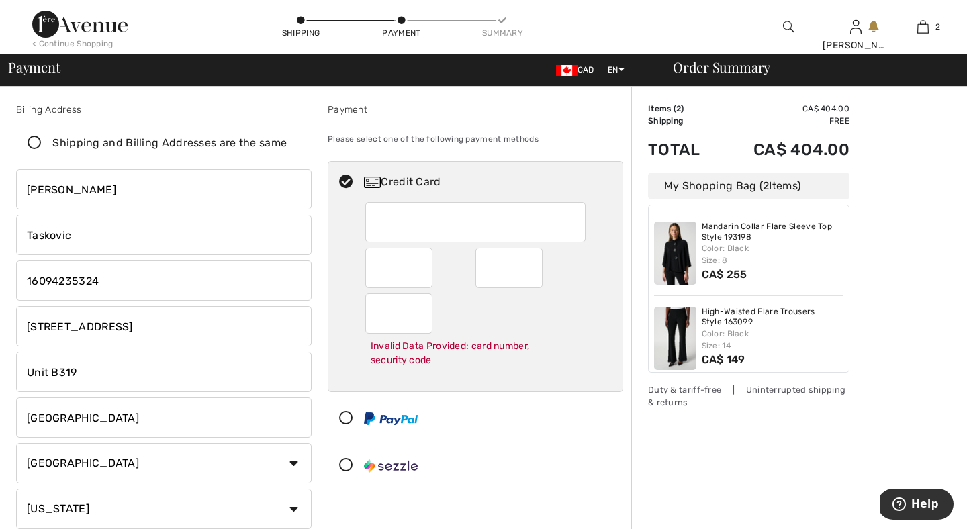
scroll to position [0, 0]
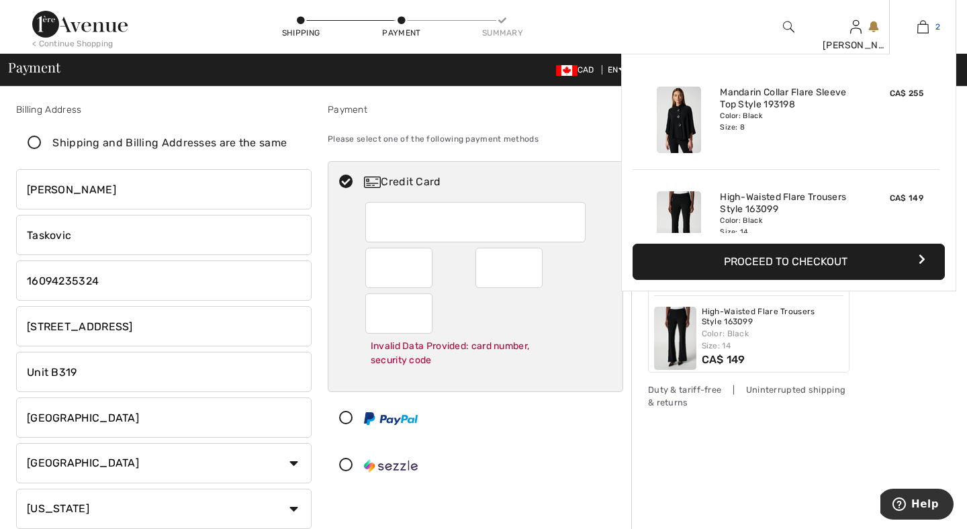
click at [931, 24] on link "2" at bounding box center [923, 27] width 66 height 16
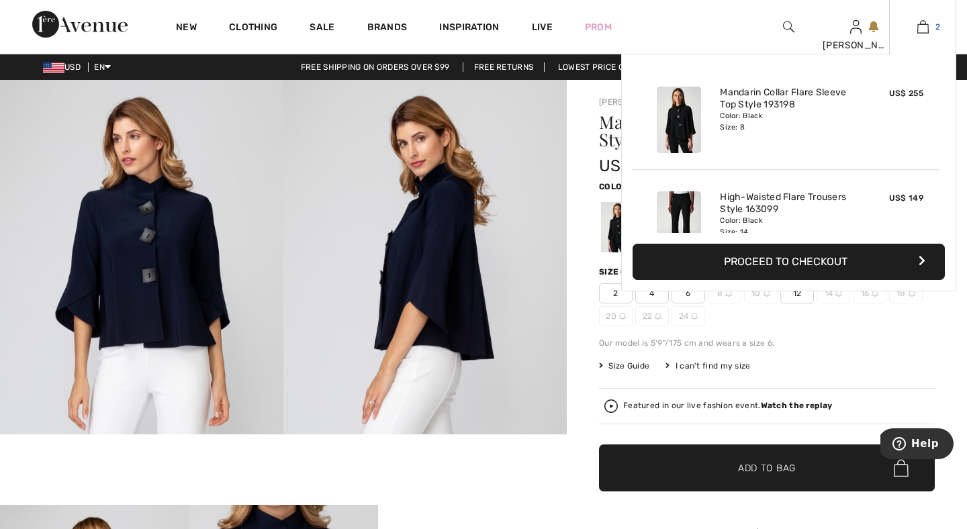
click at [921, 32] on img at bounding box center [922, 27] width 11 height 16
click at [766, 258] on button "Proceed to Checkout" at bounding box center [788, 262] width 312 height 36
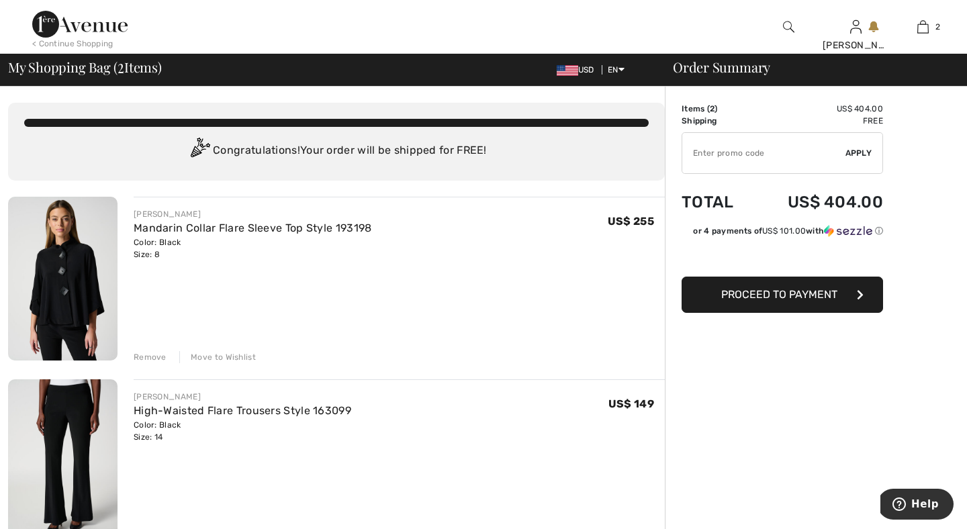
click at [779, 305] on button "Proceed to Payment" at bounding box center [781, 295] width 201 height 36
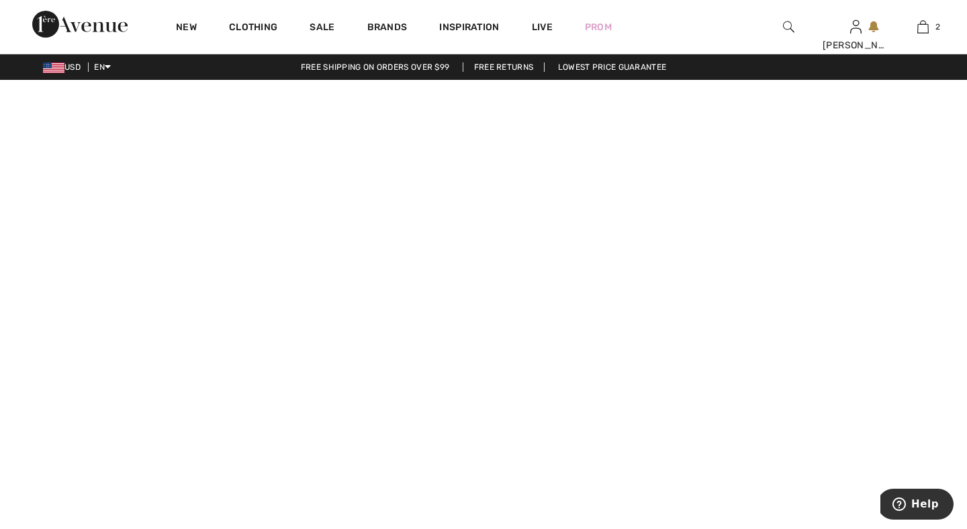
click at [60, 70] on img at bounding box center [53, 67] width 21 height 11
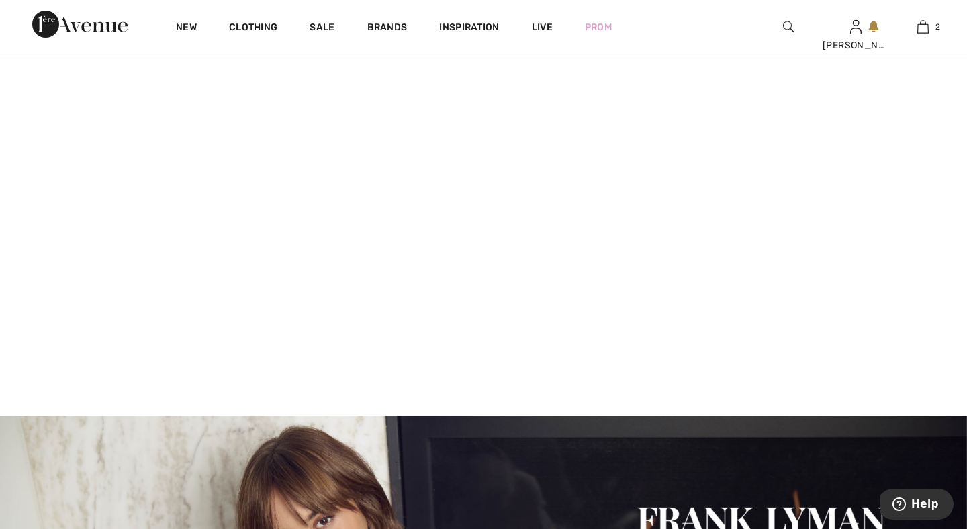
scroll to position [462, 0]
